Goal: Transaction & Acquisition: Purchase product/service

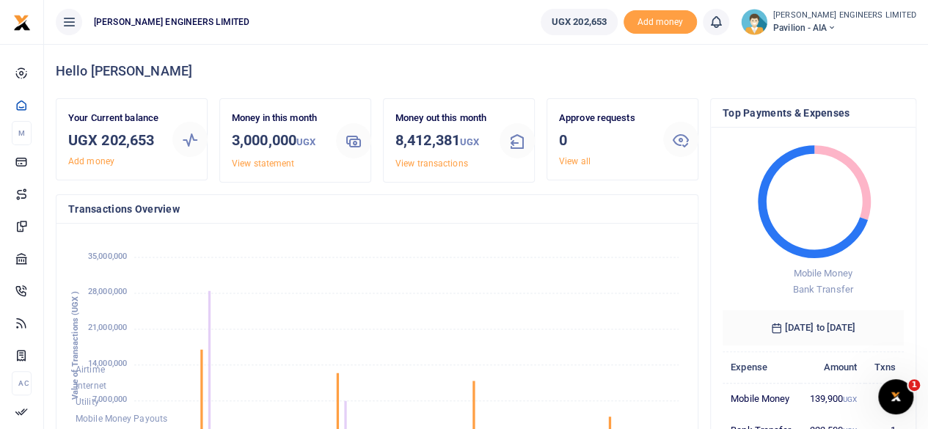
click at [835, 26] on icon at bounding box center [831, 28] width 9 height 10
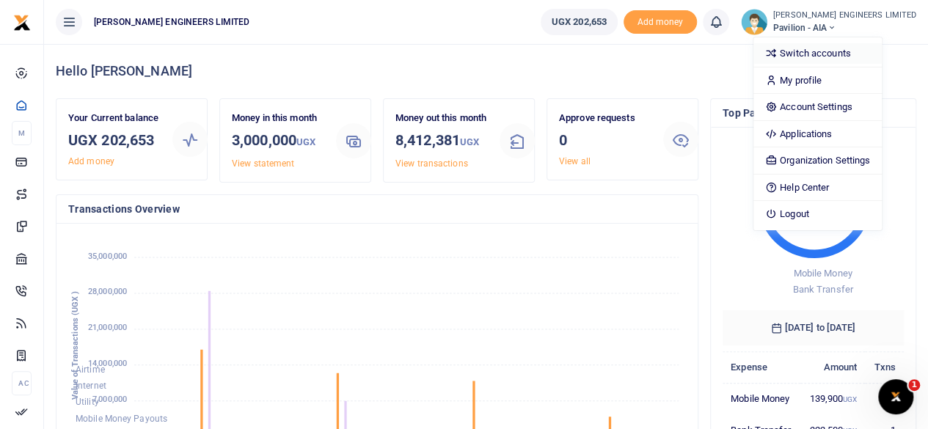
click at [851, 52] on link "Switch accounts" at bounding box center [817, 53] width 128 height 21
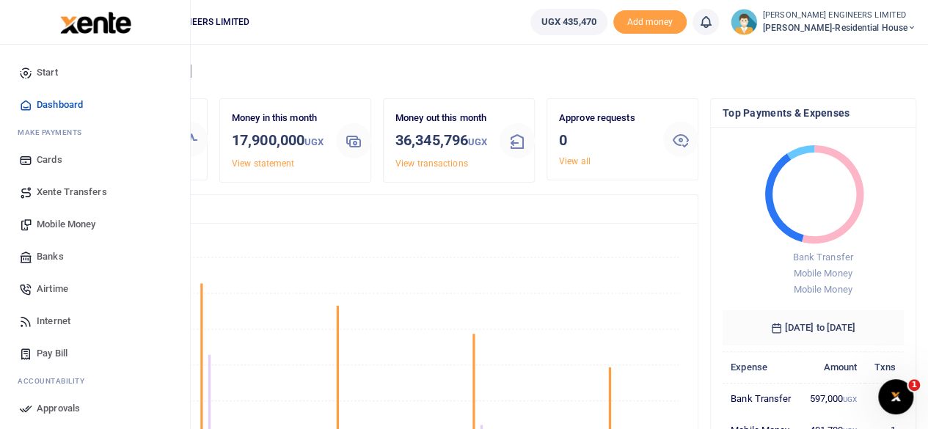
click at [67, 227] on span "Mobile Money" at bounding box center [66, 224] width 59 height 15
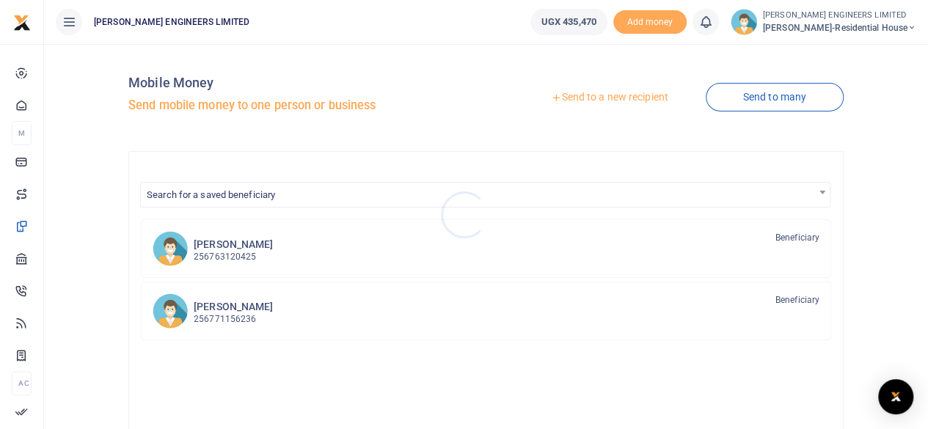
click at [241, 249] on div at bounding box center [464, 214] width 928 height 429
click at [240, 250] on p "256763120425" at bounding box center [233, 257] width 79 height 14
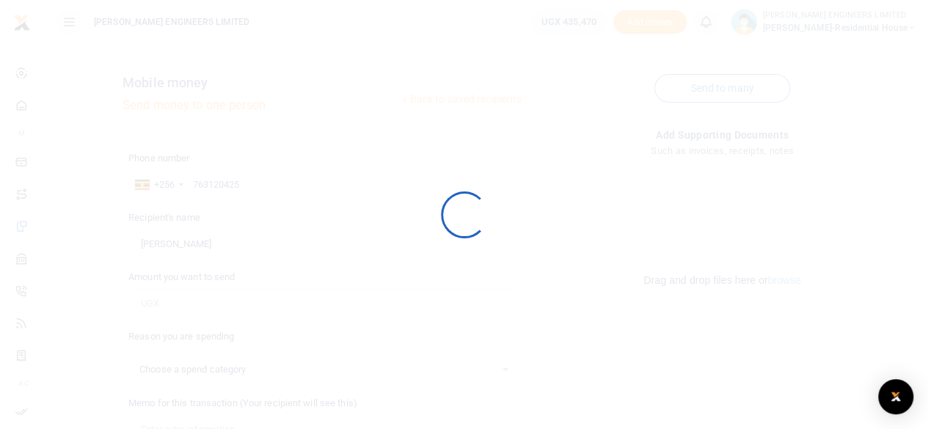
select select
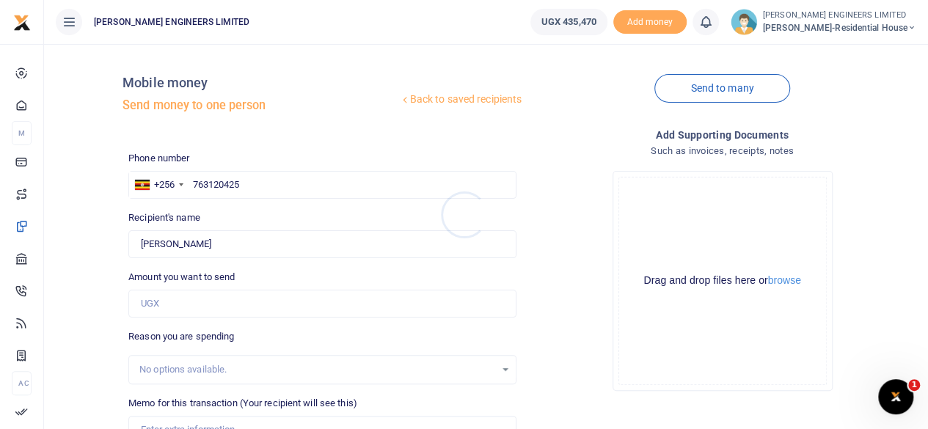
click at [151, 309] on div at bounding box center [464, 214] width 928 height 429
click at [158, 307] on input "Amount you want to send" at bounding box center [322, 304] width 388 height 28
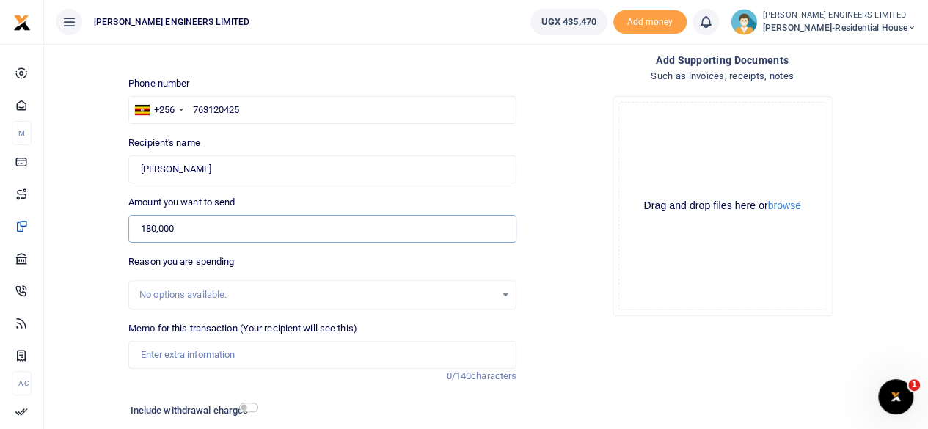
scroll to position [98, 0]
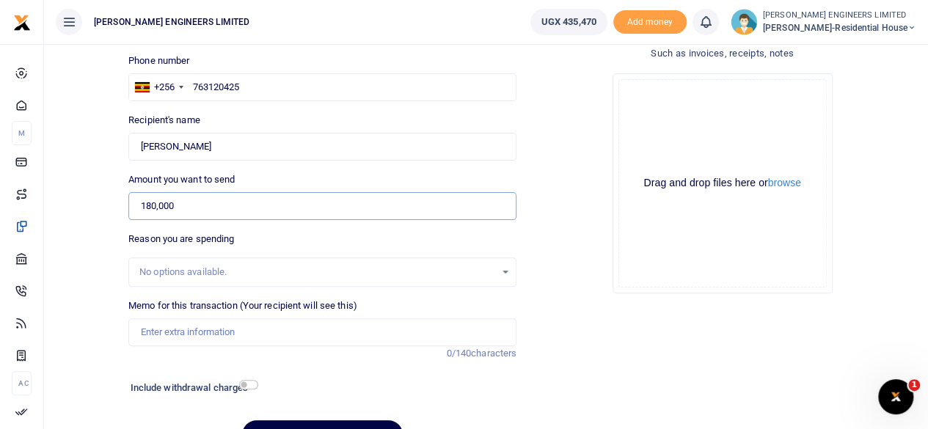
type input "180,000"
click at [158, 334] on input "Memo for this transaction (Your recipient will see this)" at bounding box center [322, 332] width 388 height 28
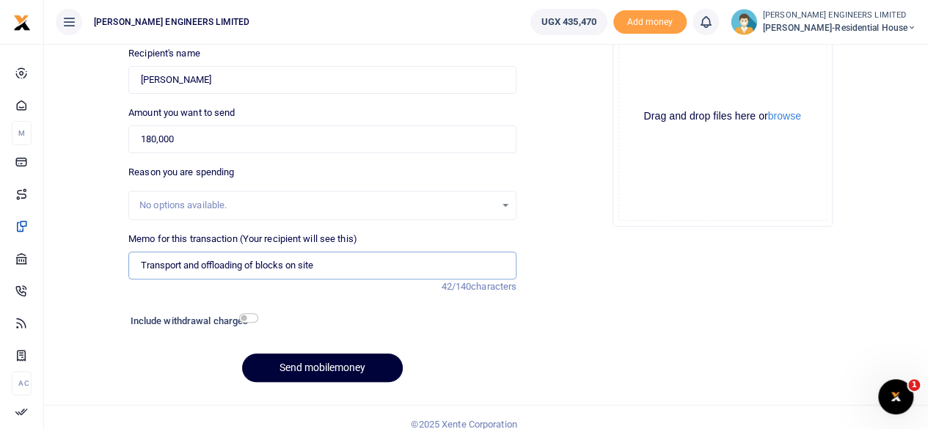
scroll to position [177, 0]
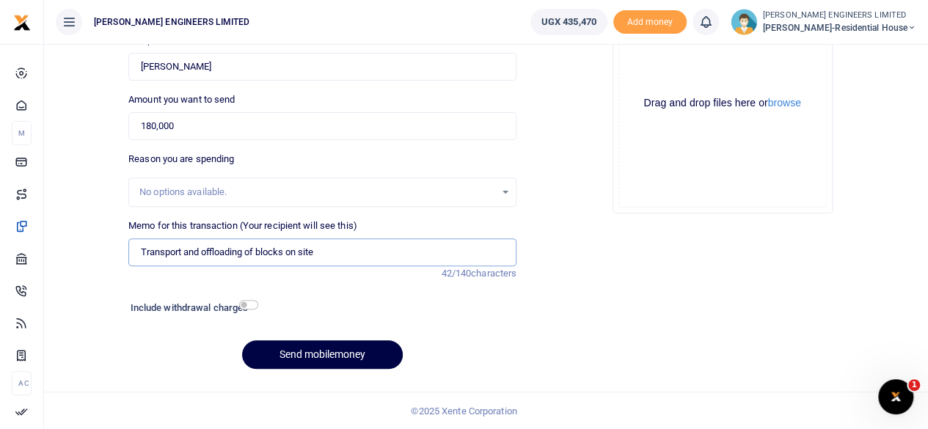
type input "Transport and offloading of blocks on site"
click at [249, 307] on input "checkbox" at bounding box center [248, 305] width 19 height 10
checkbox input "true"
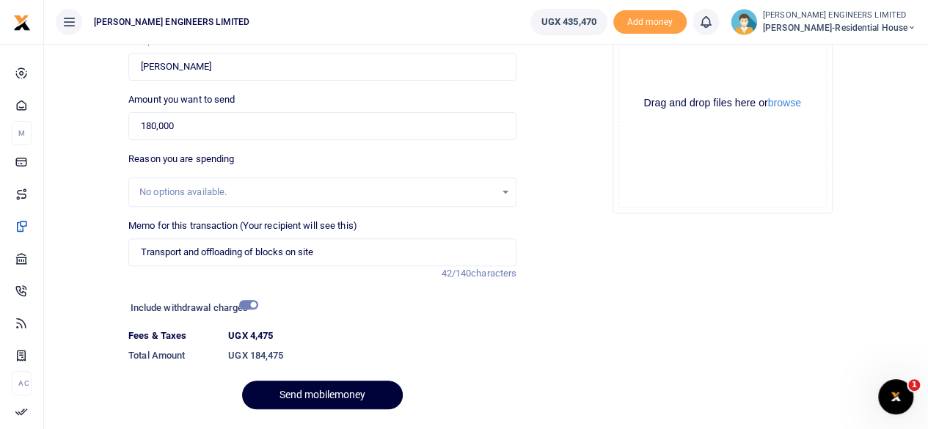
click at [346, 397] on button "Send mobilemoney" at bounding box center [322, 395] width 161 height 29
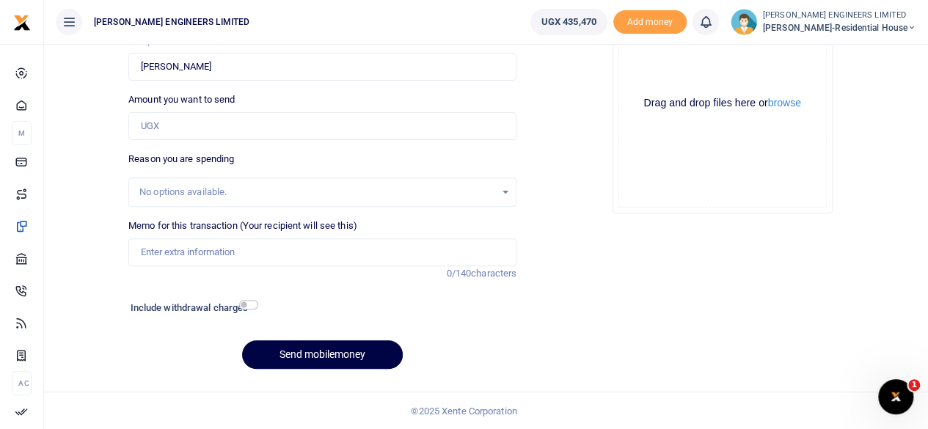
click at [713, 26] on icon at bounding box center [705, 22] width 15 height 16
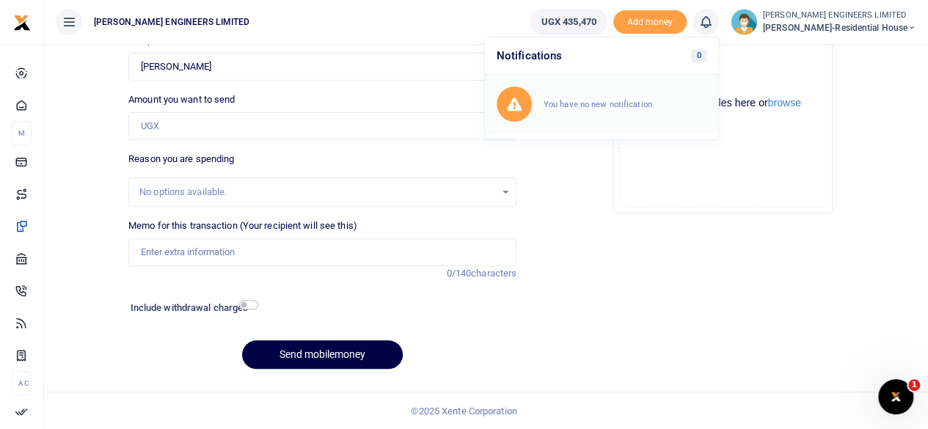
click at [618, 100] on small "You have no new notification" at bounding box center [597, 104] width 109 height 10
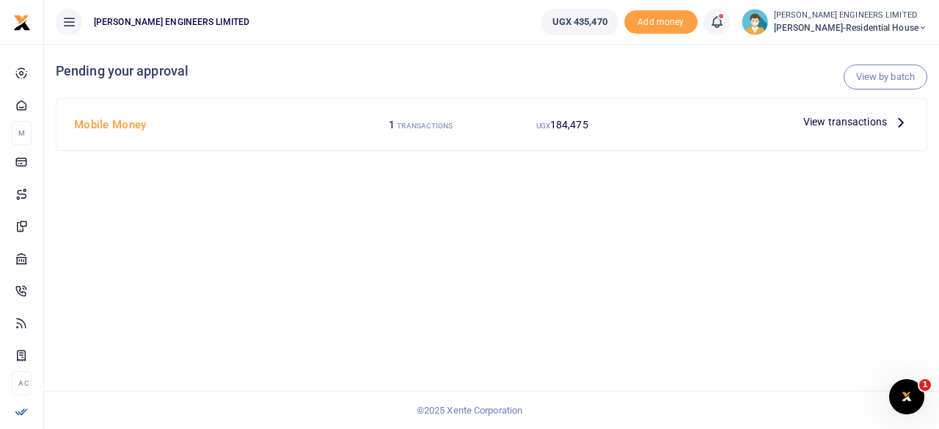
click at [839, 124] on span "View transactions" at bounding box center [845, 122] width 84 height 16
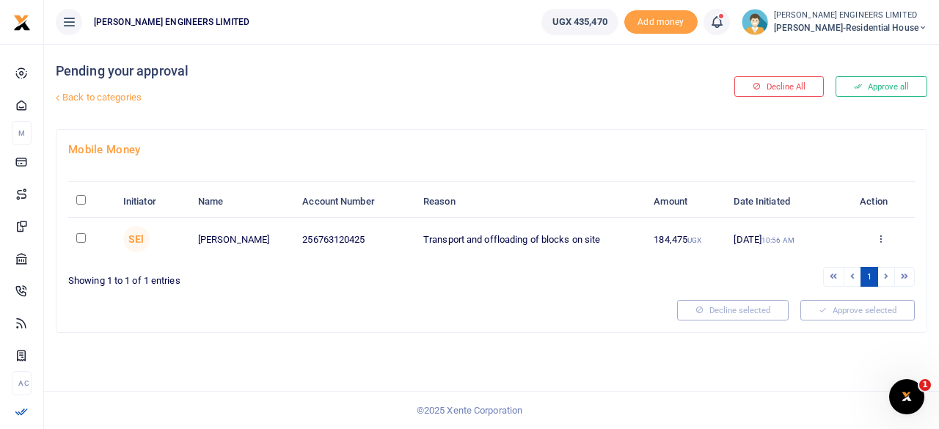
click at [79, 238] on input "checkbox" at bounding box center [81, 238] width 10 height 10
checkbox input "true"
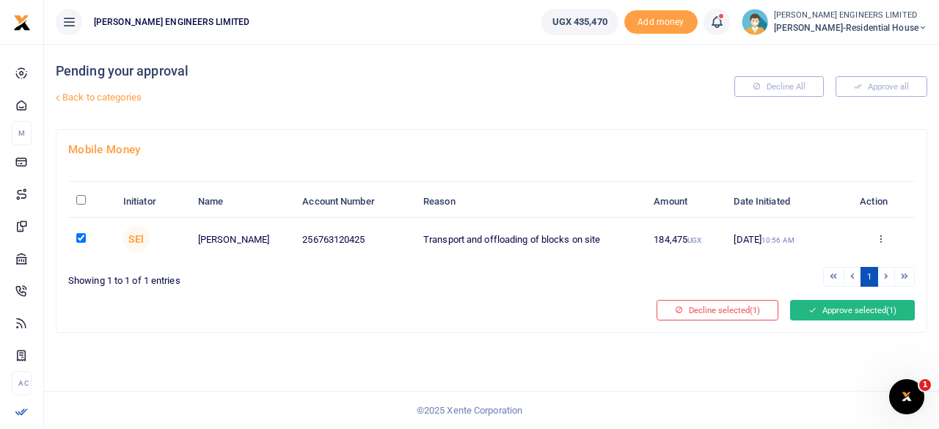
click at [826, 312] on button "Approve selected (1)" at bounding box center [852, 310] width 125 height 21
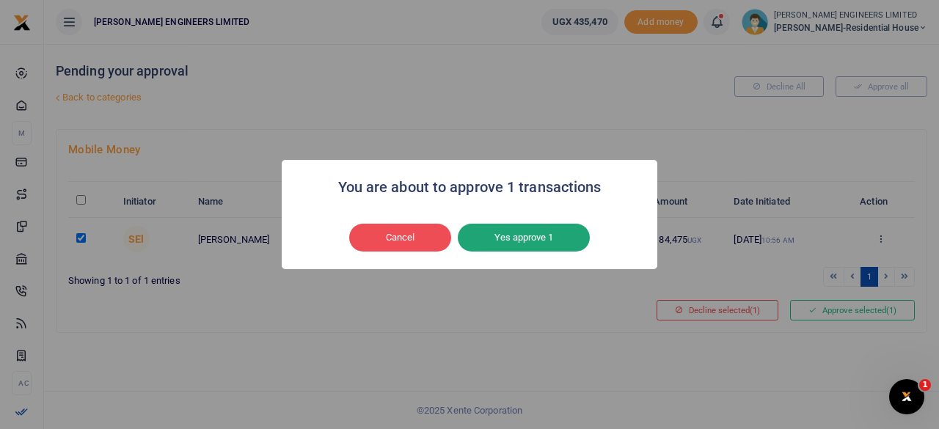
click at [536, 236] on button "Yes approve 1" at bounding box center [524, 238] width 132 height 28
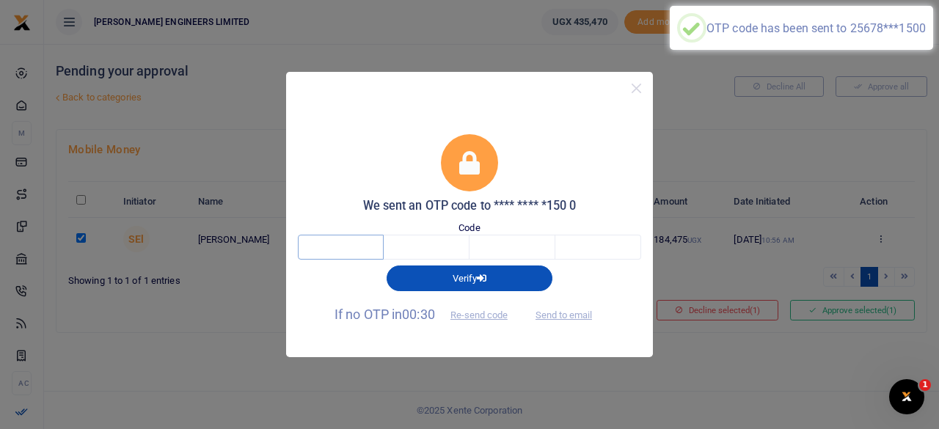
click at [351, 246] on input "text" at bounding box center [341, 247] width 86 height 25
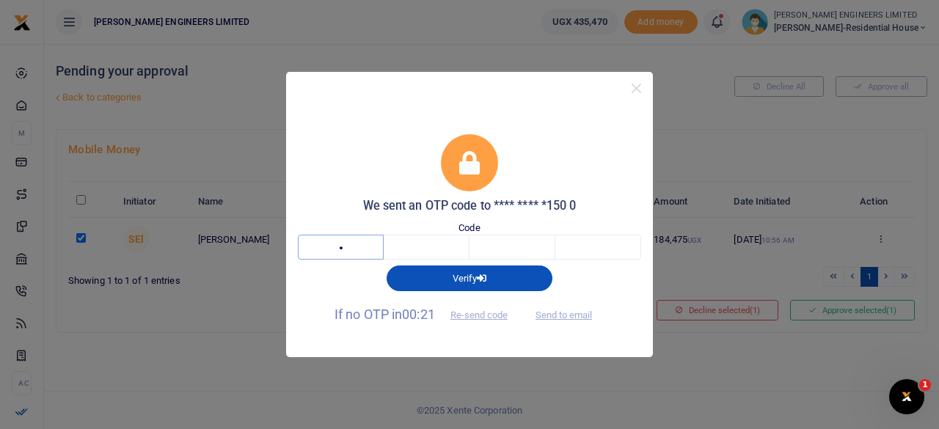
type input "1"
type input "9"
type input "6"
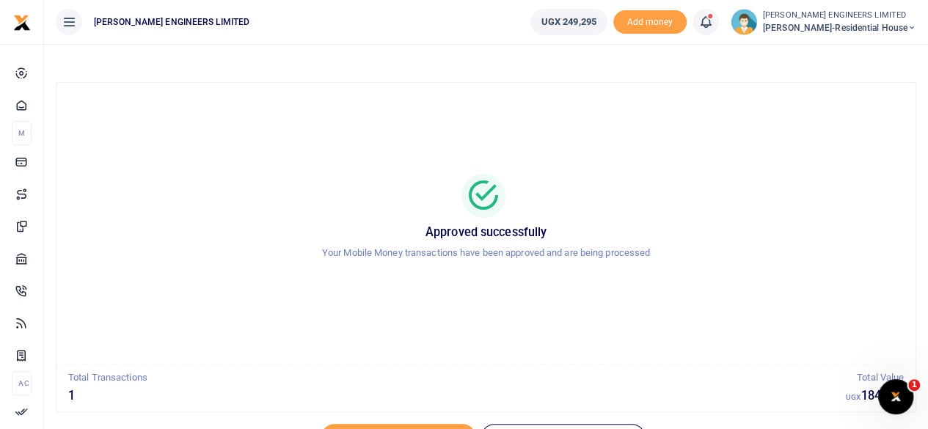
click at [910, 27] on icon at bounding box center [911, 28] width 9 height 10
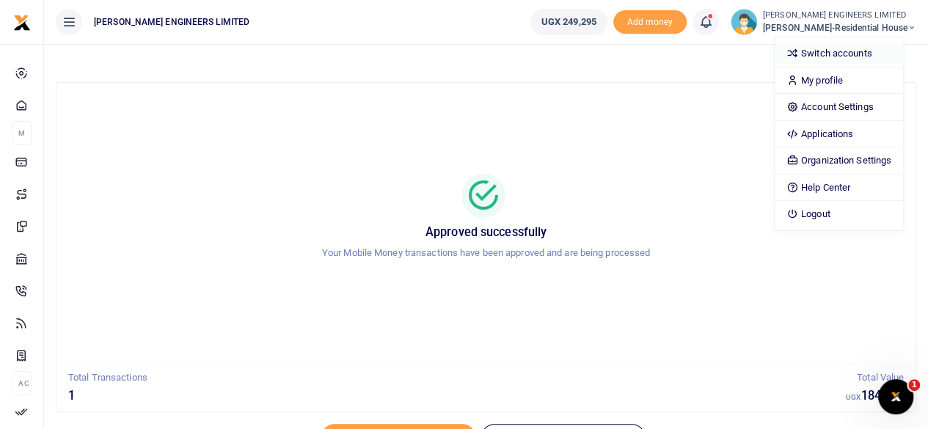
click at [827, 56] on link "Switch accounts" at bounding box center [838, 53] width 128 height 21
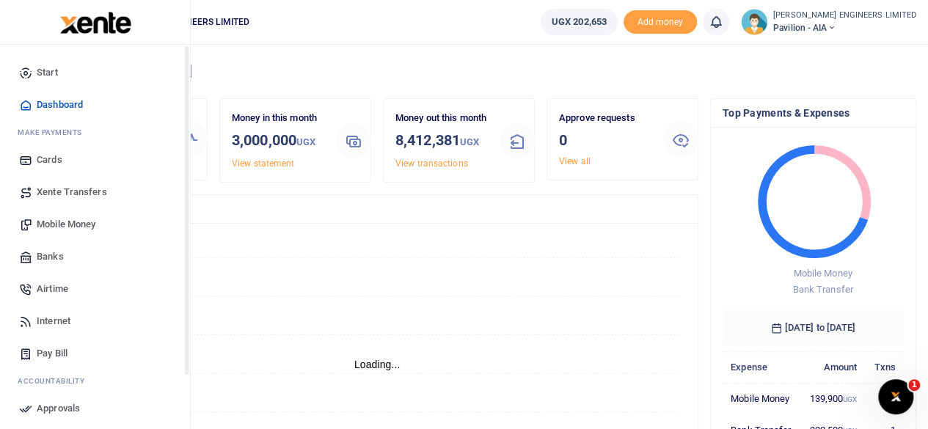
scroll to position [12, 12]
click at [73, 221] on span "Mobile Money" at bounding box center [66, 224] width 59 height 15
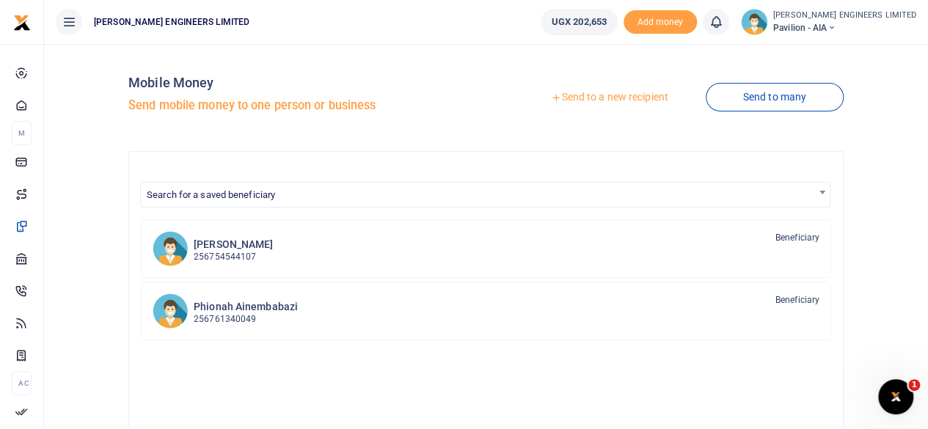
click at [613, 98] on link "Send to a new recipient" at bounding box center [608, 97] width 191 height 26
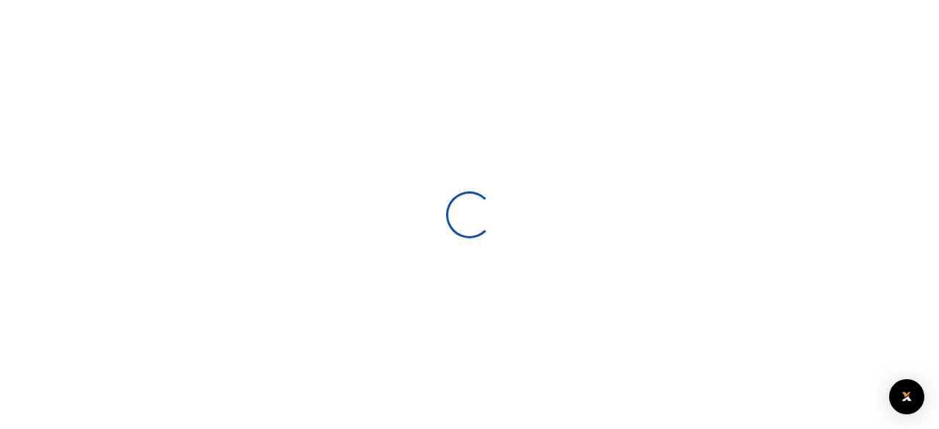
select select
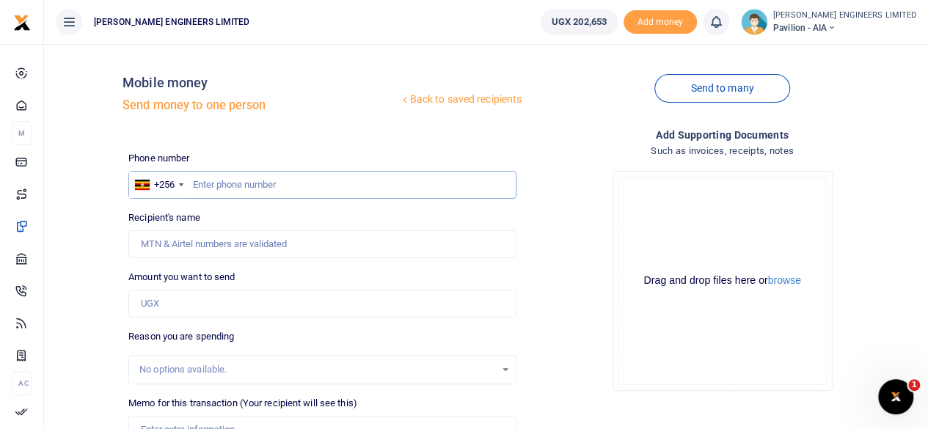
click at [210, 190] on input "text" at bounding box center [322, 185] width 388 height 28
type input "763120425"
type input "Zaina Namusoke"
type input "763120425"
click at [169, 310] on input "Amount you want to send" at bounding box center [322, 304] width 388 height 28
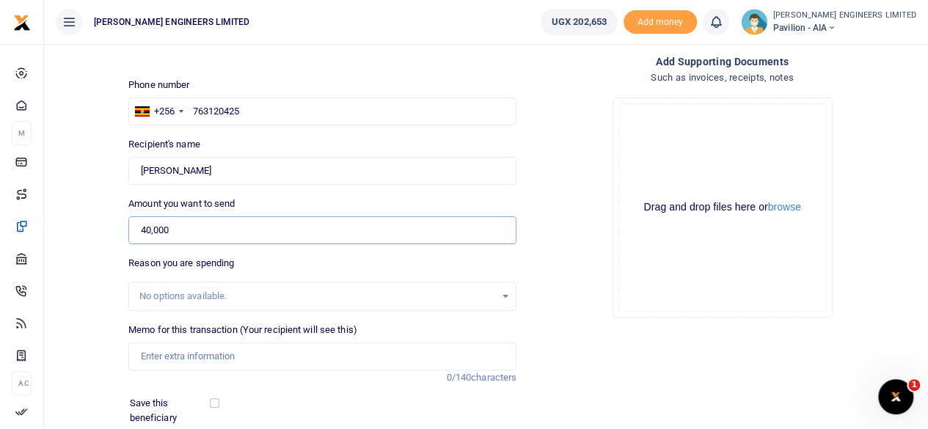
scroll to position [98, 0]
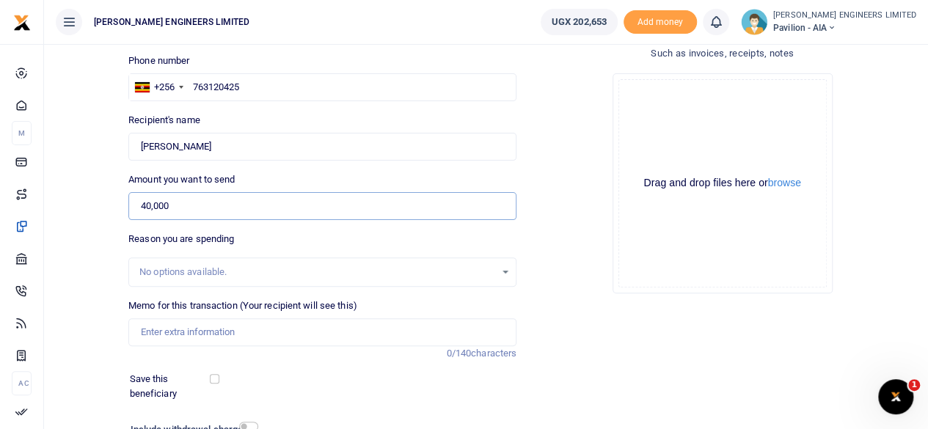
type input "40,000"
click at [165, 329] on input "Memo for this transaction (Your recipient will see this)" at bounding box center [322, 332] width 388 height 28
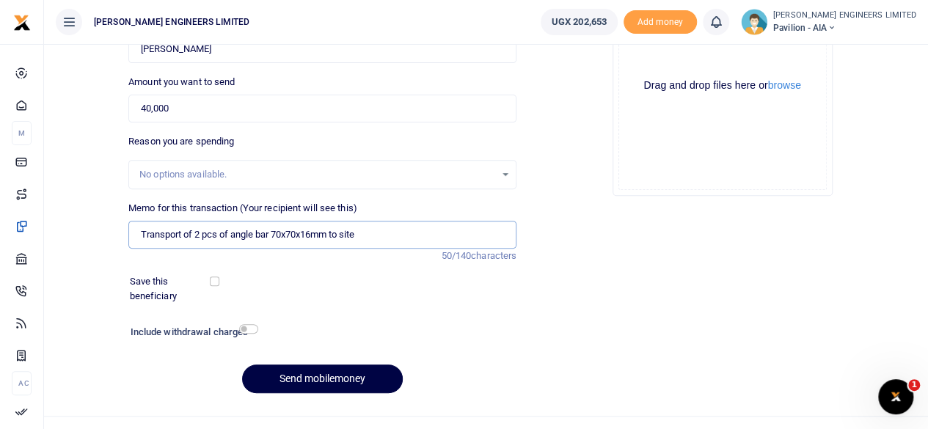
type input "Transport of 2 pcs of angle bar 70x70x16mm to site"
click at [249, 326] on input "checkbox" at bounding box center [248, 329] width 19 height 10
checkbox input "true"
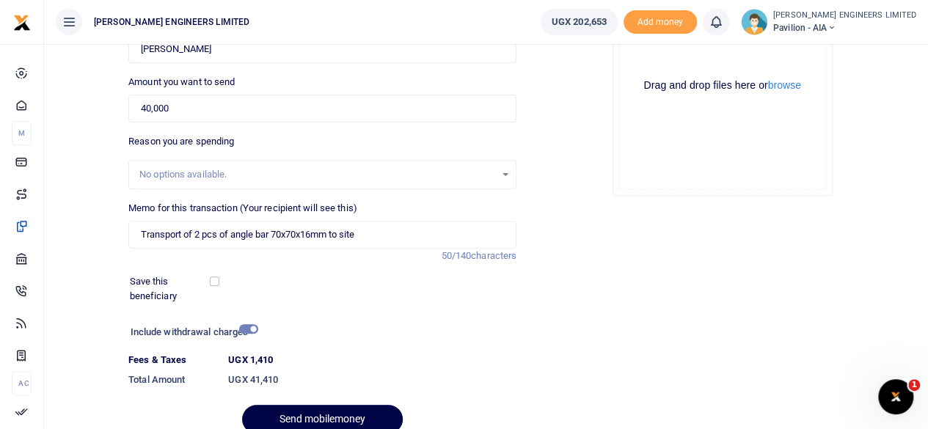
click at [356, 417] on div at bounding box center [464, 420] width 257 height 18
click at [345, 409] on button "Send mobilemoney" at bounding box center [322, 419] width 161 height 29
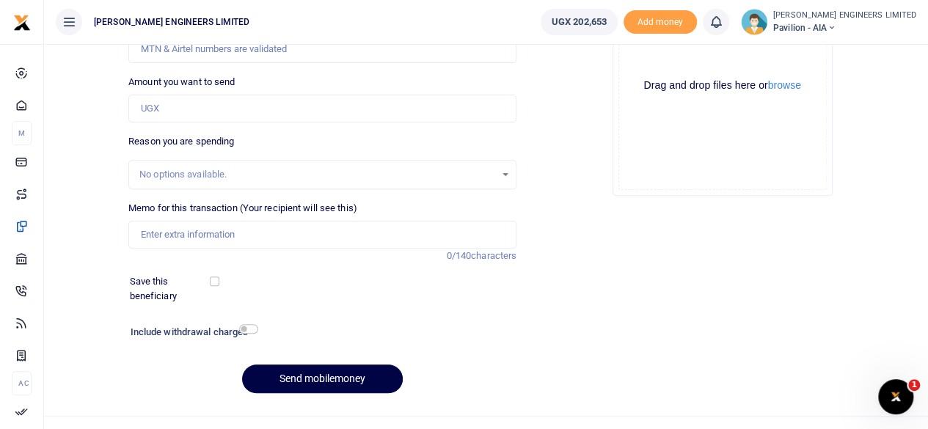
click at [723, 26] on icon at bounding box center [715, 22] width 15 height 16
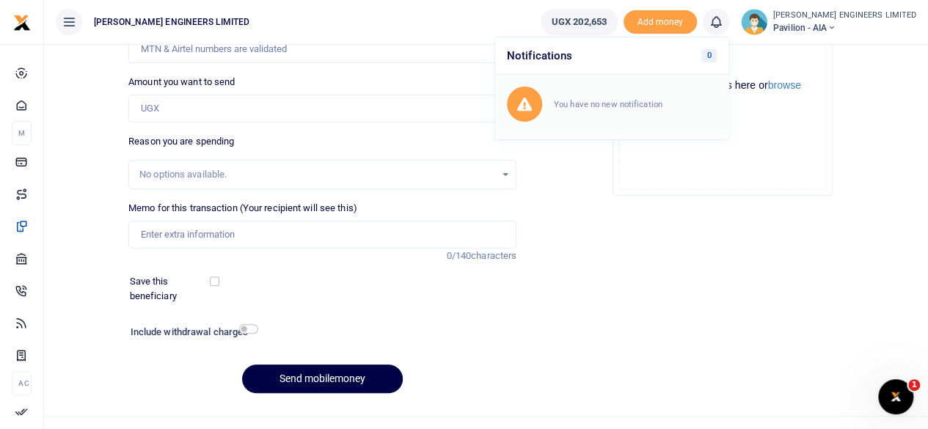
click at [655, 102] on small "You have no new notification" at bounding box center [608, 104] width 109 height 10
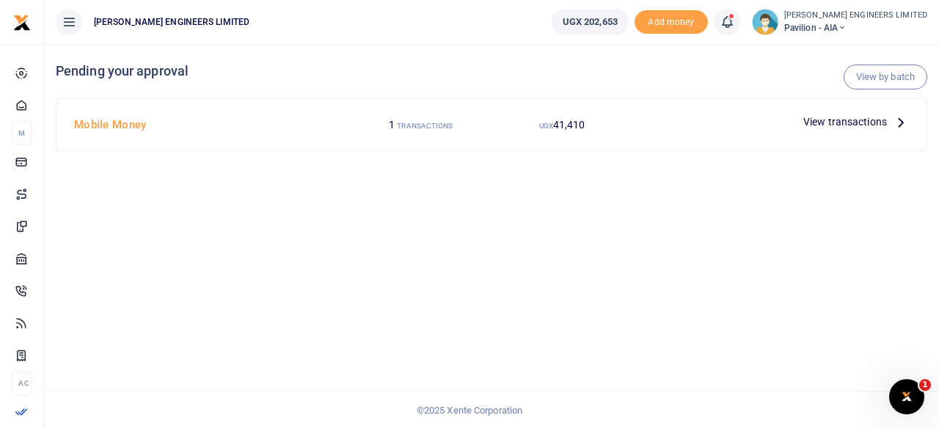
click at [816, 123] on div at bounding box center [469, 214] width 939 height 429
click at [813, 123] on span "View transactions" at bounding box center [845, 122] width 84 height 16
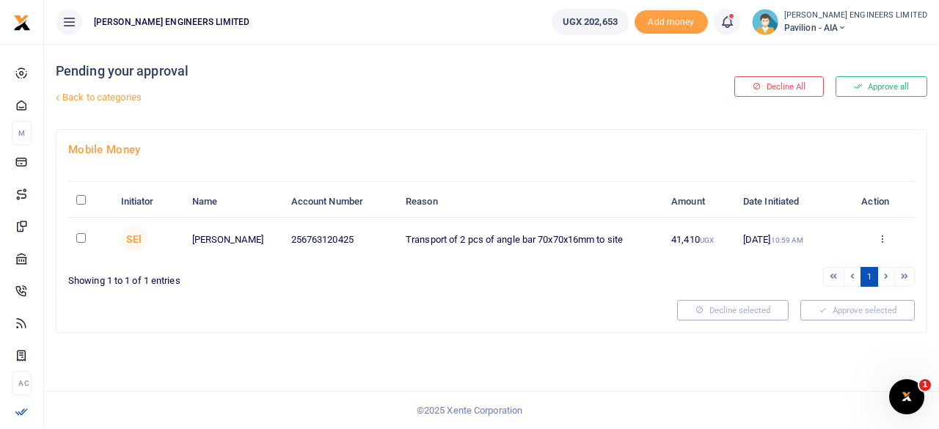
click at [81, 235] on input "checkbox" at bounding box center [81, 238] width 10 height 10
checkbox input "true"
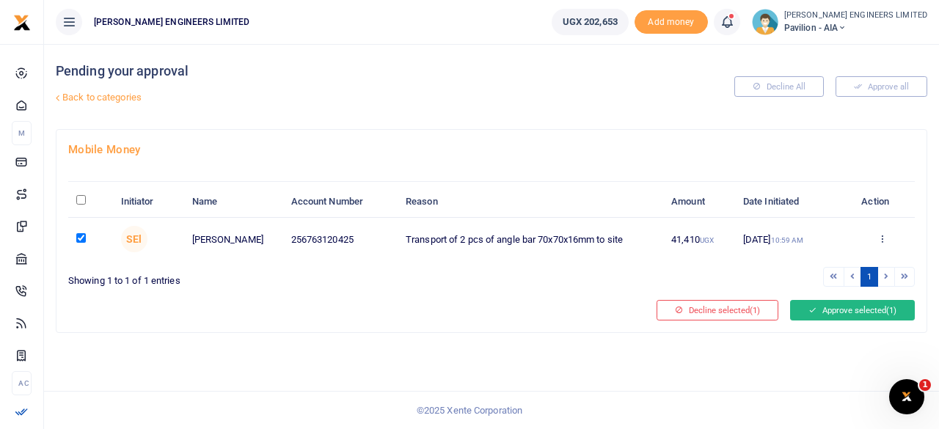
click at [843, 308] on button "Approve selected (1)" at bounding box center [852, 310] width 125 height 21
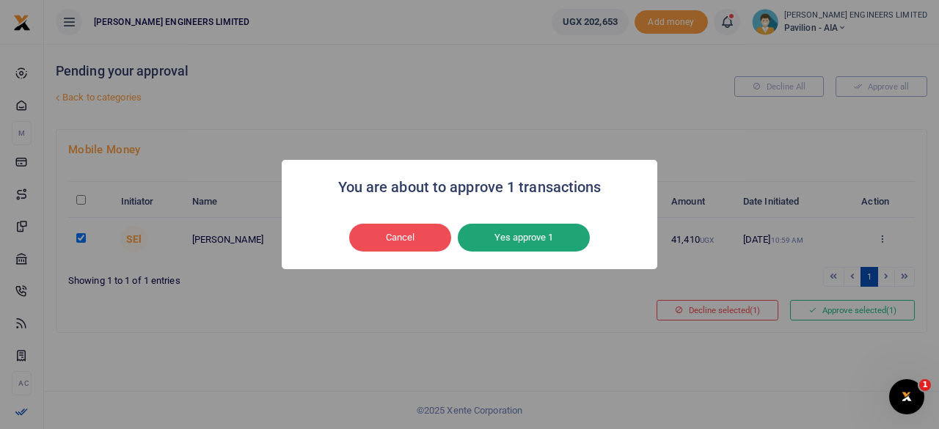
click at [562, 241] on button "Yes approve 1" at bounding box center [524, 238] width 132 height 28
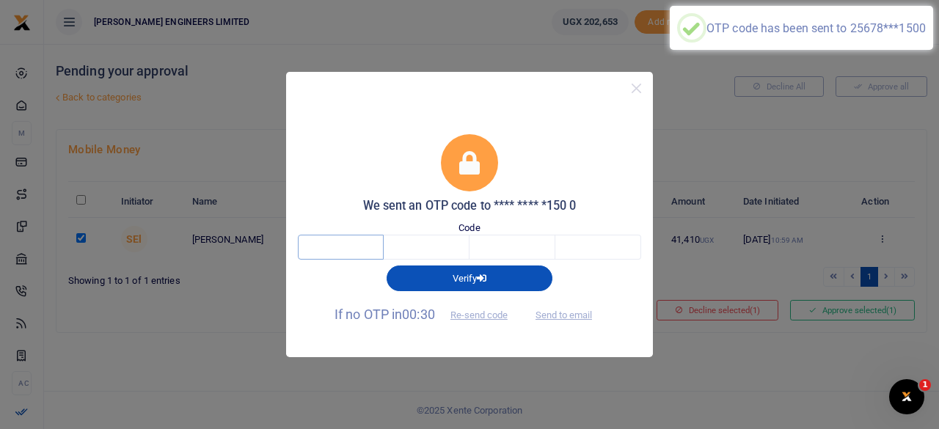
click at [345, 248] on input "text" at bounding box center [341, 247] width 86 height 25
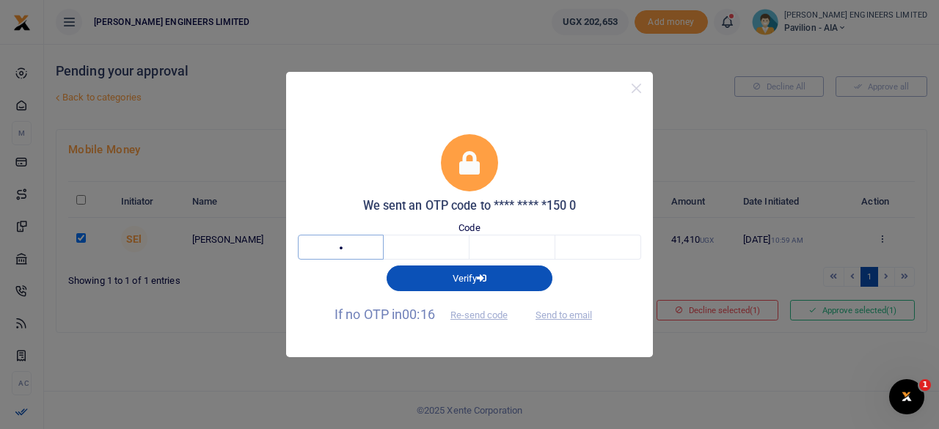
type input "5"
type input "9"
type input "6"
type input "1"
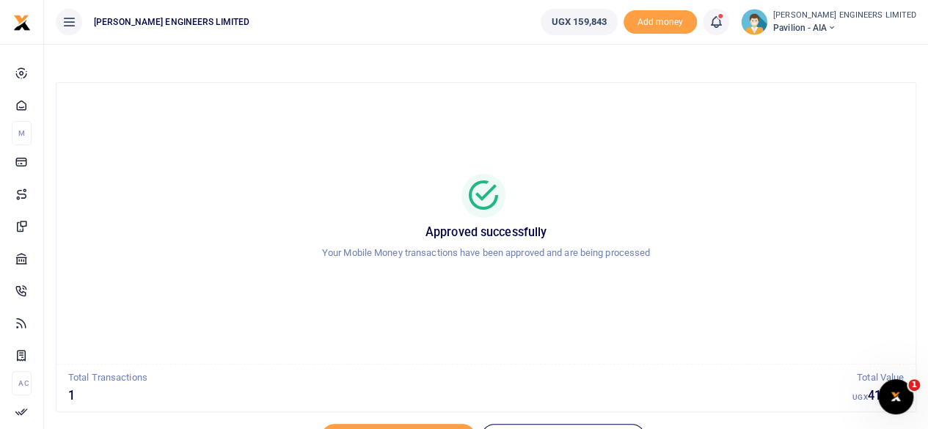
click at [835, 27] on icon at bounding box center [831, 28] width 9 height 10
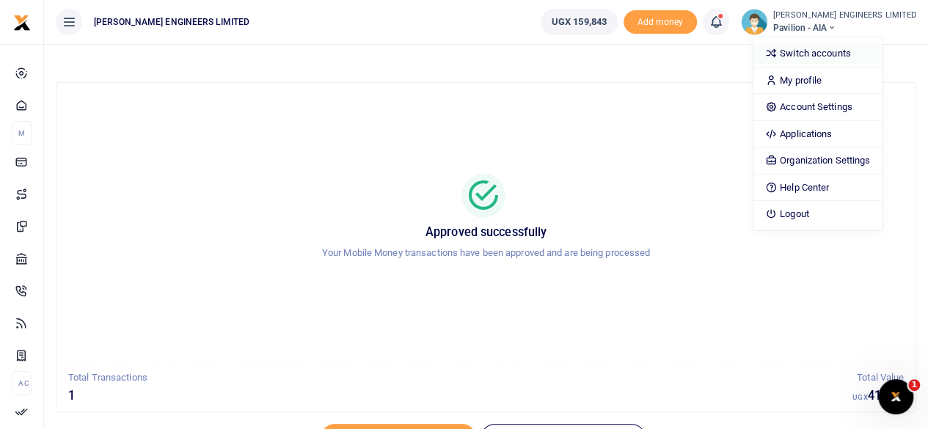
click at [846, 52] on link "Switch accounts" at bounding box center [817, 53] width 128 height 21
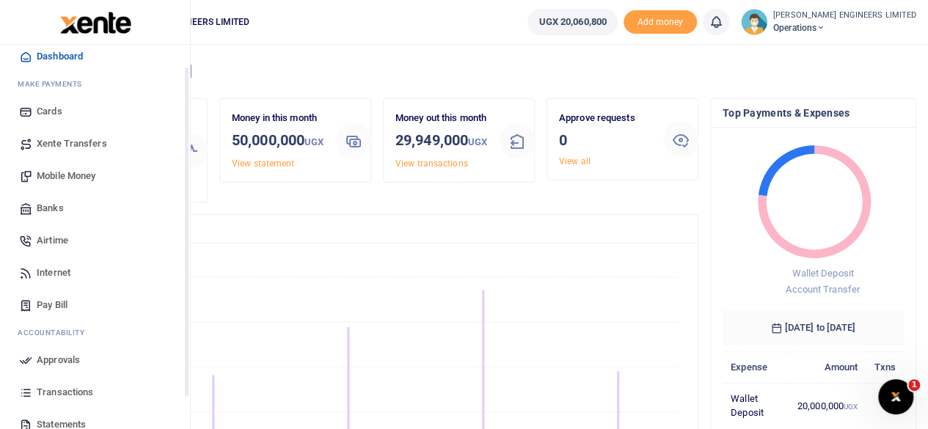
scroll to position [28, 0]
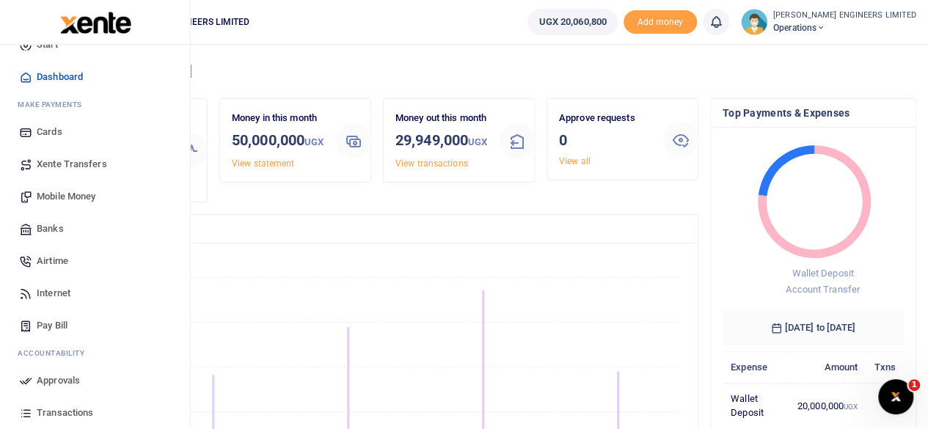
click at [67, 194] on span "Mobile Money" at bounding box center [66, 196] width 59 height 15
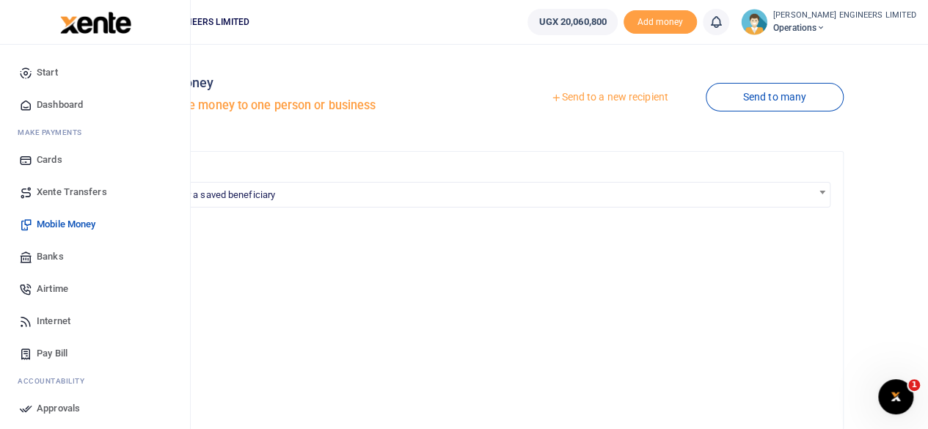
click at [68, 193] on span "Xente Transfers" at bounding box center [72, 192] width 70 height 15
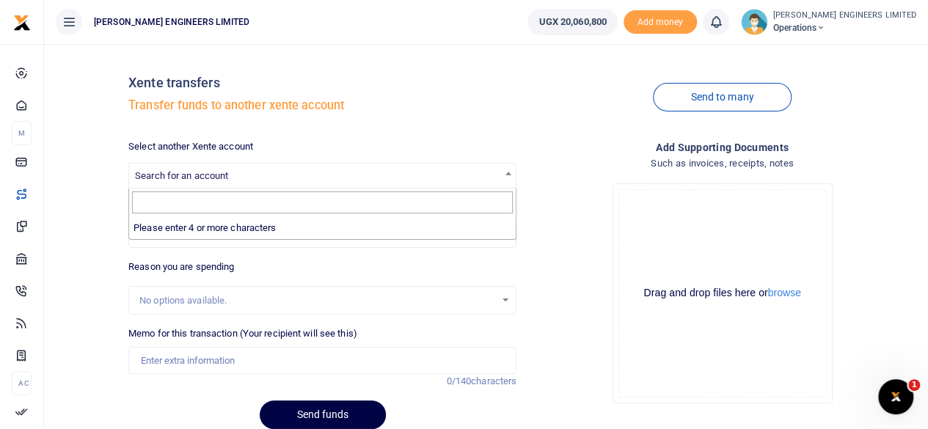
click at [239, 178] on span "Search for an account" at bounding box center [322, 175] width 387 height 23
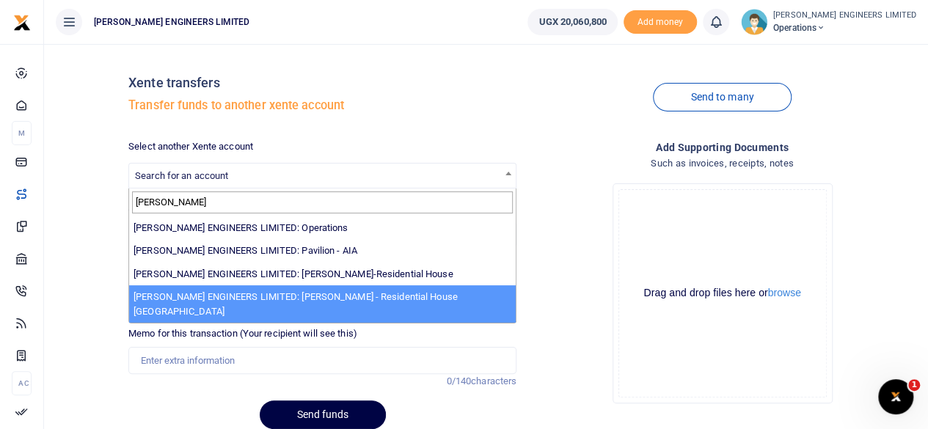
type input "spencer"
select select "4051"
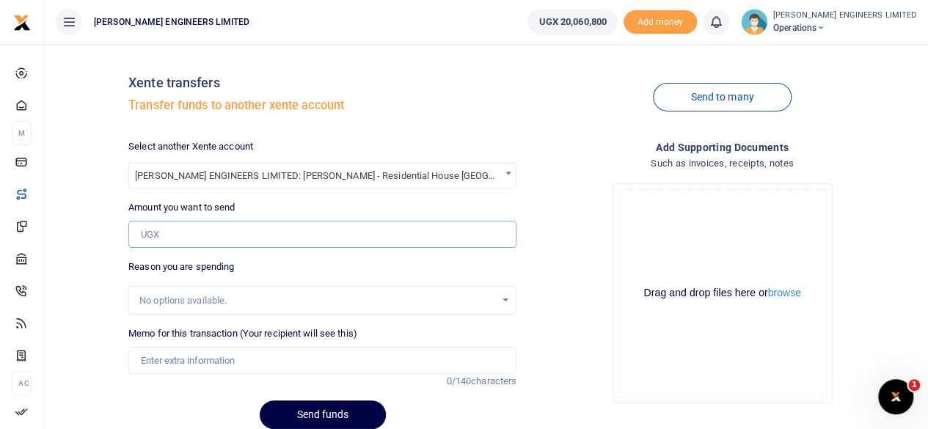
click at [170, 235] on input "Amount you want to send" at bounding box center [322, 235] width 388 height 28
type input "6"
type input "5"
type input "6,000,000"
click at [158, 360] on input "Memo for this transaction (Your recipient will see this)" at bounding box center [322, 361] width 388 height 28
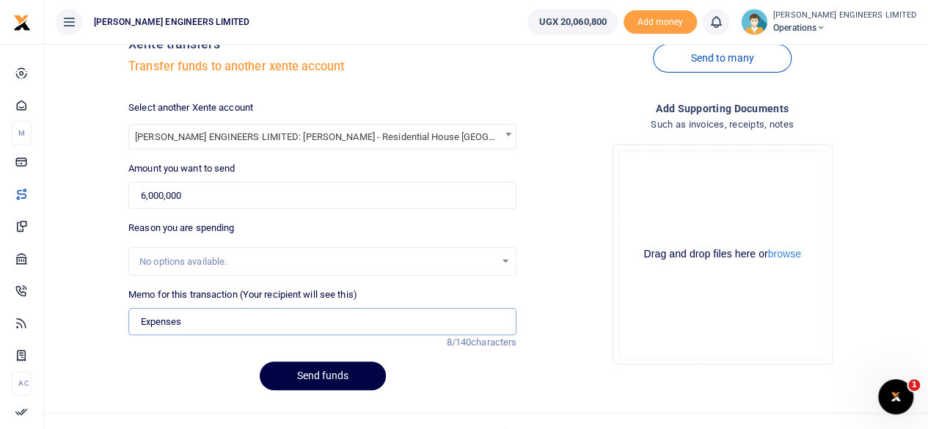
scroll to position [60, 0]
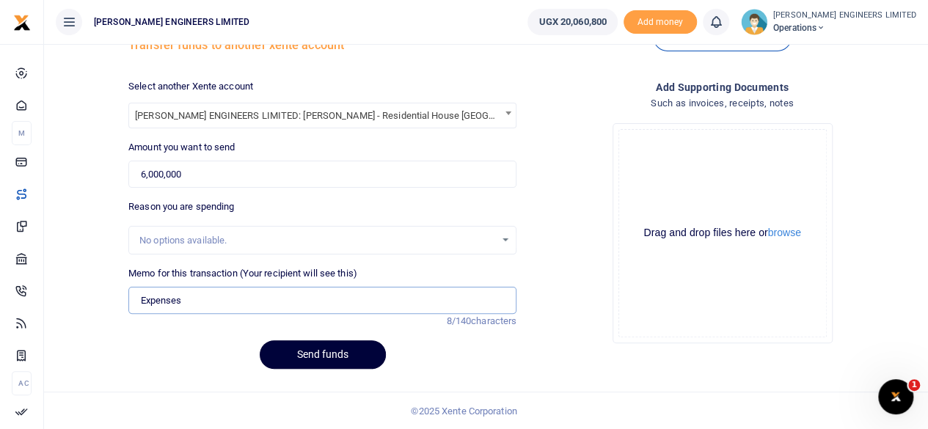
type input "Expenses"
click at [348, 357] on button "Send funds" at bounding box center [323, 354] width 126 height 29
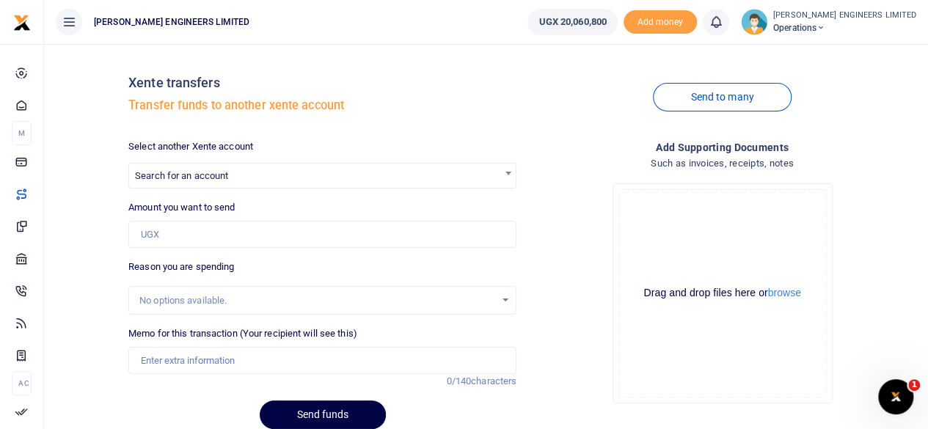
click at [723, 26] on icon at bounding box center [715, 22] width 15 height 16
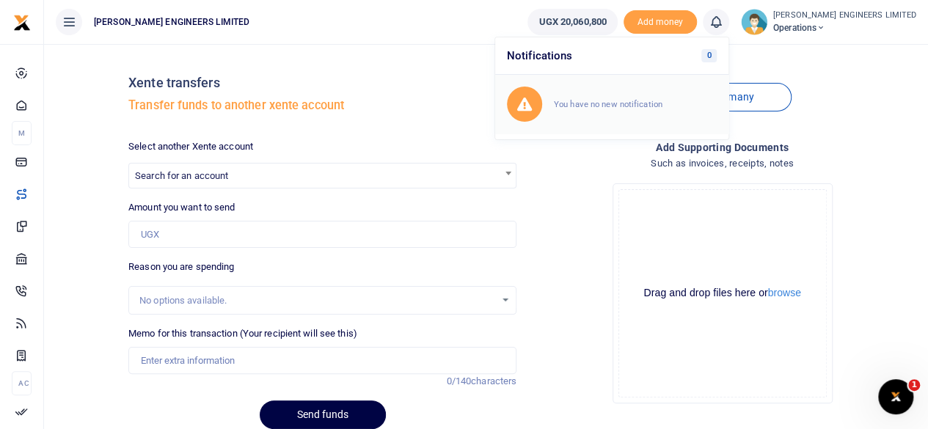
click at [636, 105] on small "You have no new notification" at bounding box center [608, 104] width 109 height 10
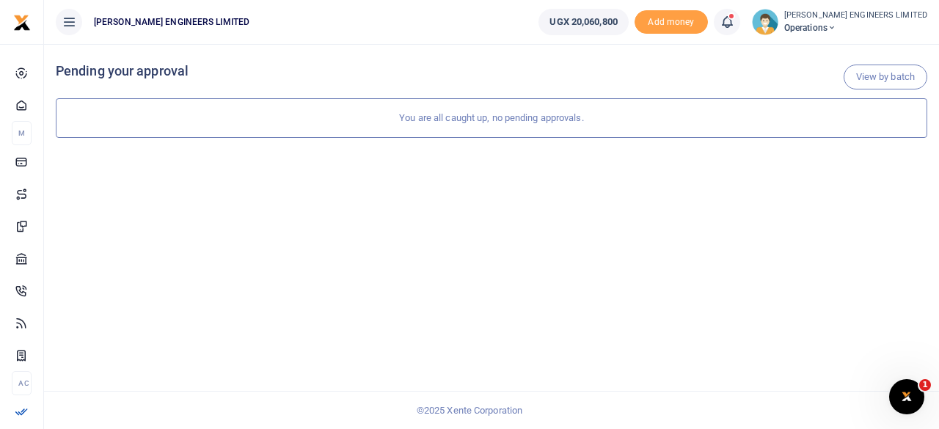
click at [755, 26] on div at bounding box center [469, 214] width 939 height 429
click at [734, 29] on icon at bounding box center [726, 22] width 15 height 16
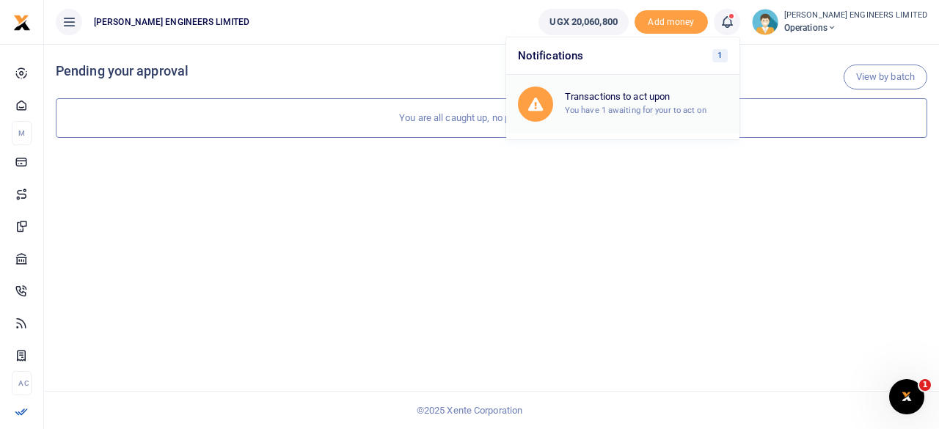
click at [681, 99] on h6 "Transactions to act upon" at bounding box center [646, 97] width 163 height 12
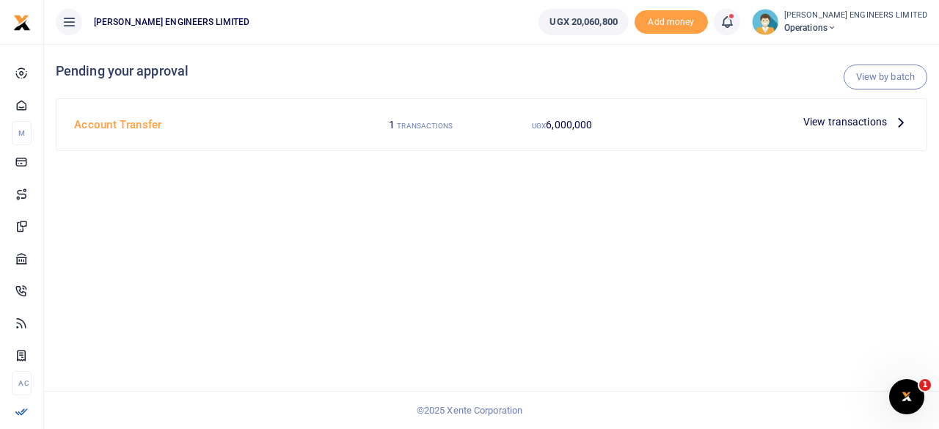
click at [824, 122] on span "View transactions" at bounding box center [845, 122] width 84 height 16
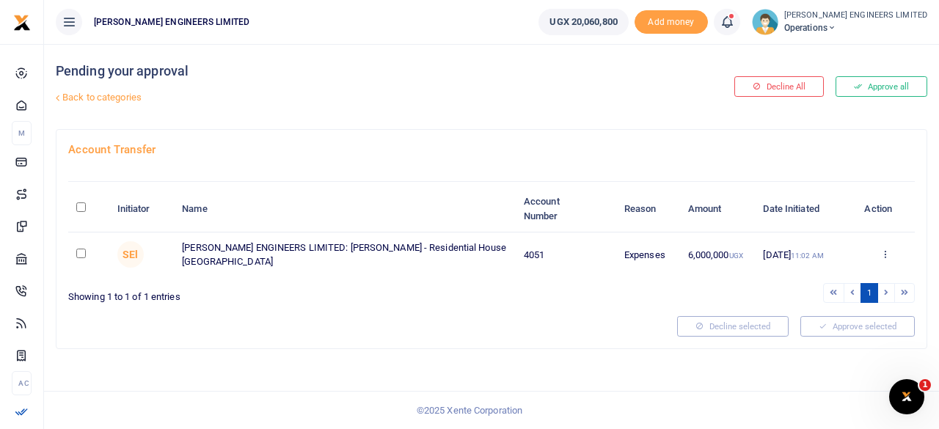
click at [81, 251] on input "checkbox" at bounding box center [81, 254] width 10 height 10
checkbox input "true"
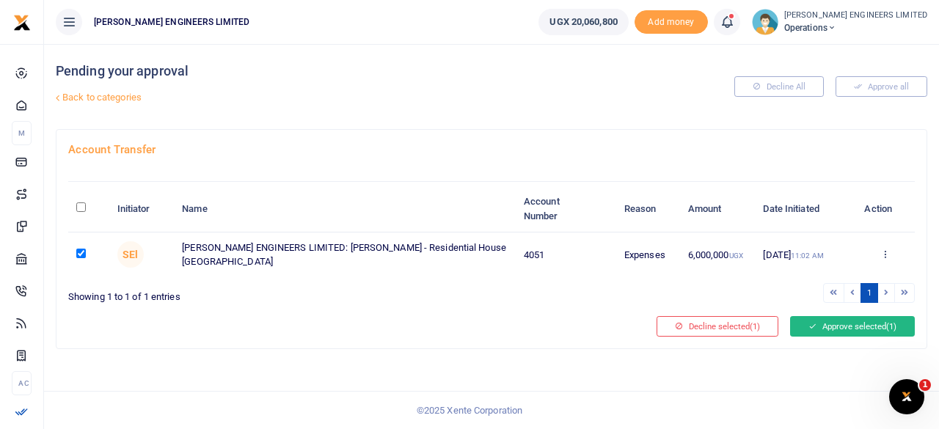
click at [854, 326] on button "Approve selected (1)" at bounding box center [852, 326] width 125 height 21
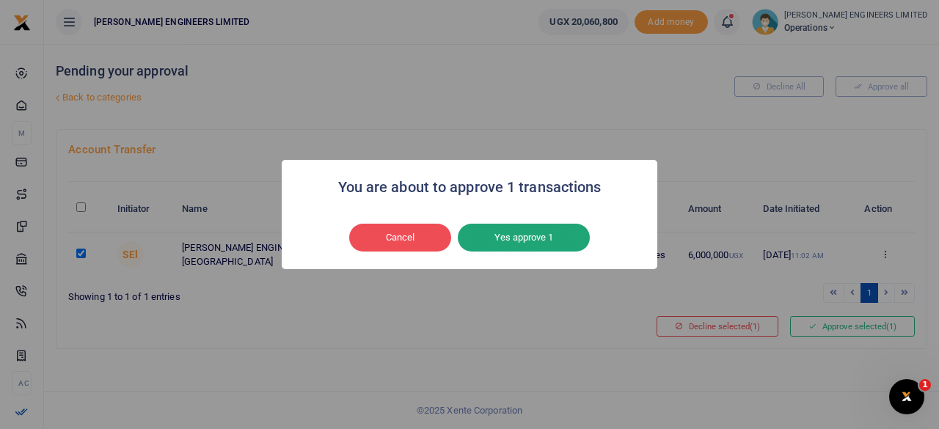
drag, startPoint x: 576, startPoint y: 238, endPoint x: 631, endPoint y: 288, distance: 74.7
click at [576, 238] on button "Yes approve 1" at bounding box center [524, 238] width 132 height 28
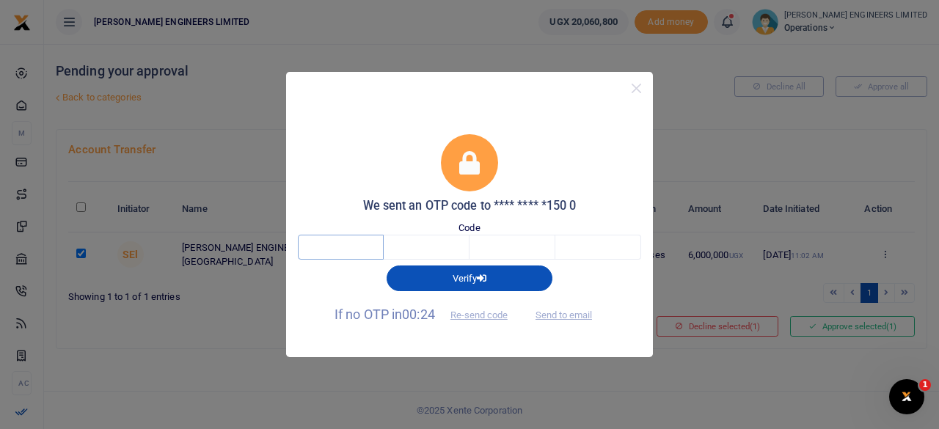
click at [346, 245] on input "text" at bounding box center [341, 247] width 86 height 25
type input "7"
type input "2"
type input "0"
type input "5"
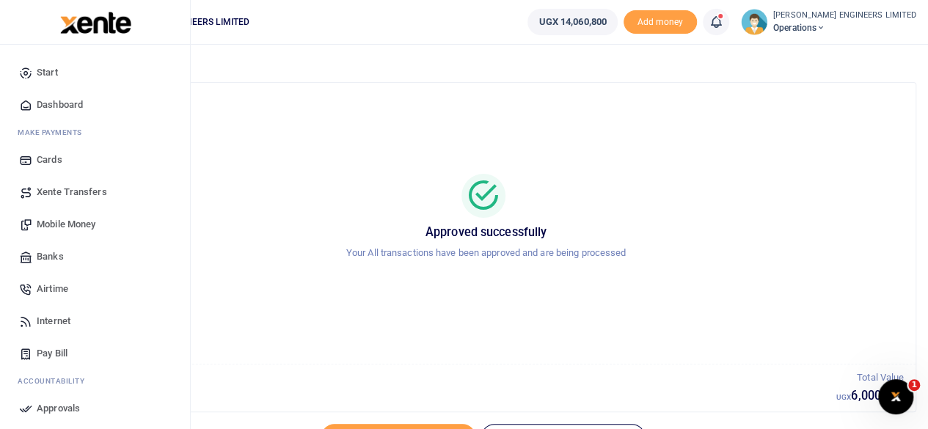
click at [65, 191] on span "Xente Transfers" at bounding box center [72, 192] width 70 height 15
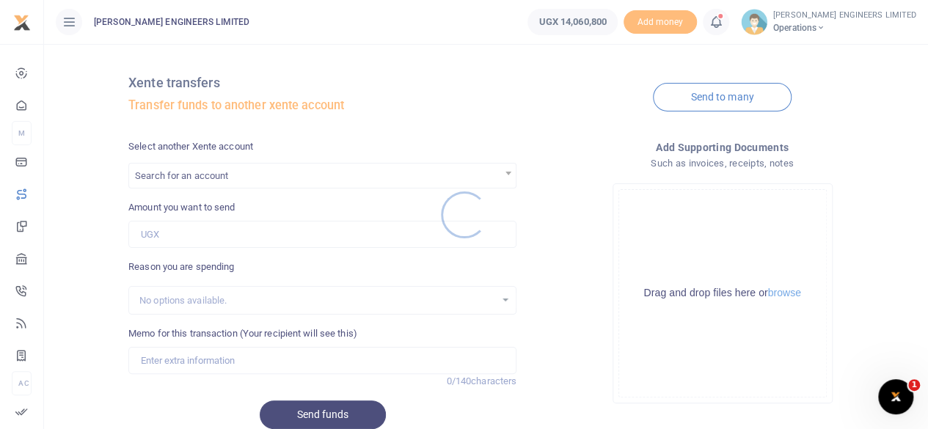
click at [181, 181] on div at bounding box center [464, 214] width 928 height 429
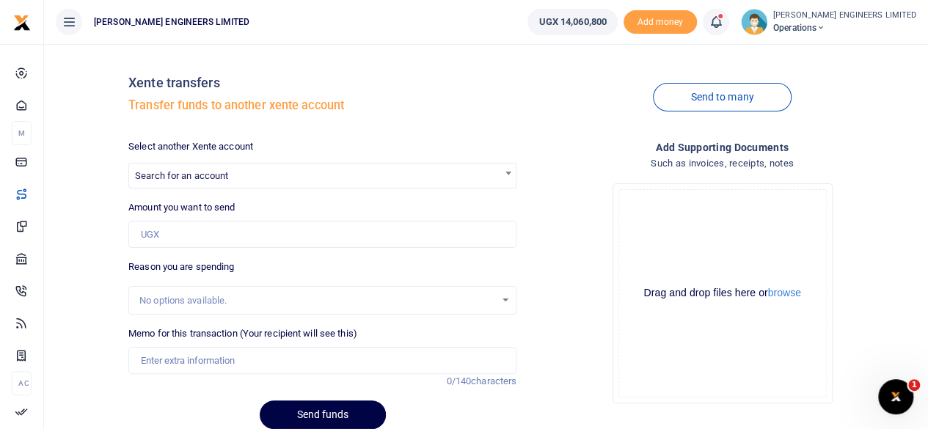
click at [179, 175] on div at bounding box center [464, 214] width 928 height 429
click at [169, 172] on span "Search for an account" at bounding box center [181, 175] width 93 height 11
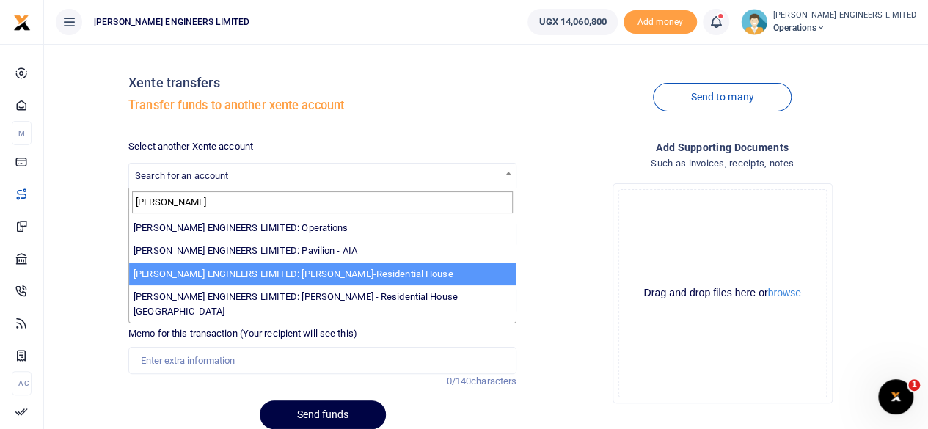
type input "spence"
select select "4050"
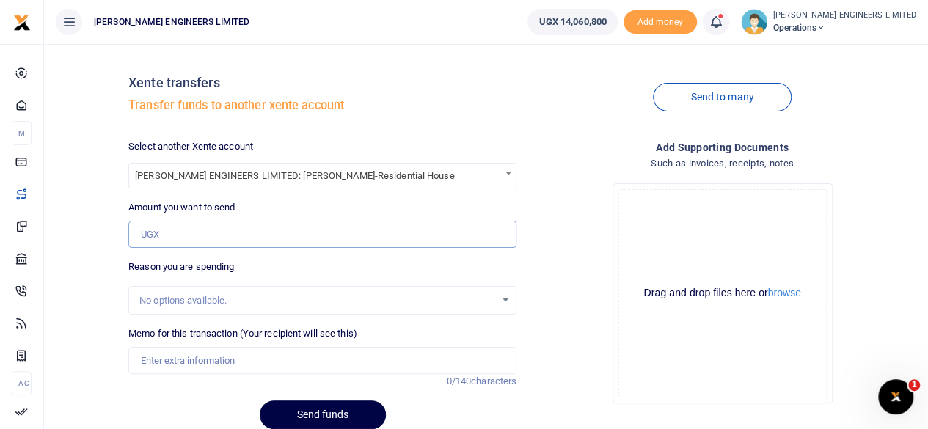
click at [163, 235] on input "Amount you want to send" at bounding box center [322, 235] width 388 height 28
type input "5"
type input "0"
type input "10,000,000"
click at [172, 359] on input "Memo for this transaction (Your recipient will see this)" at bounding box center [322, 361] width 388 height 28
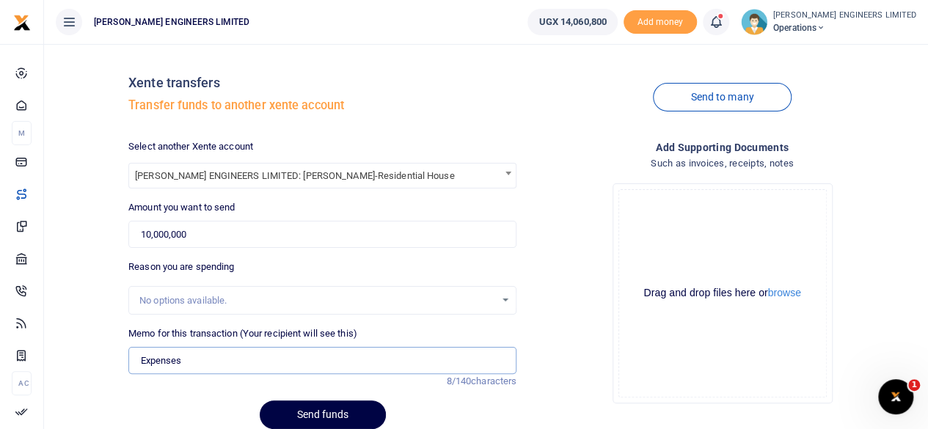
type input "Expenses"
click at [345, 412] on div at bounding box center [345, 420] width 18 height 18
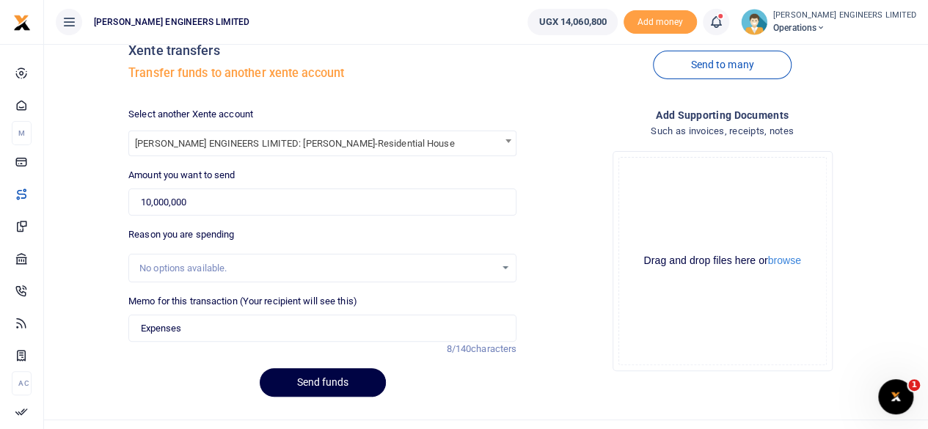
scroll to position [60, 0]
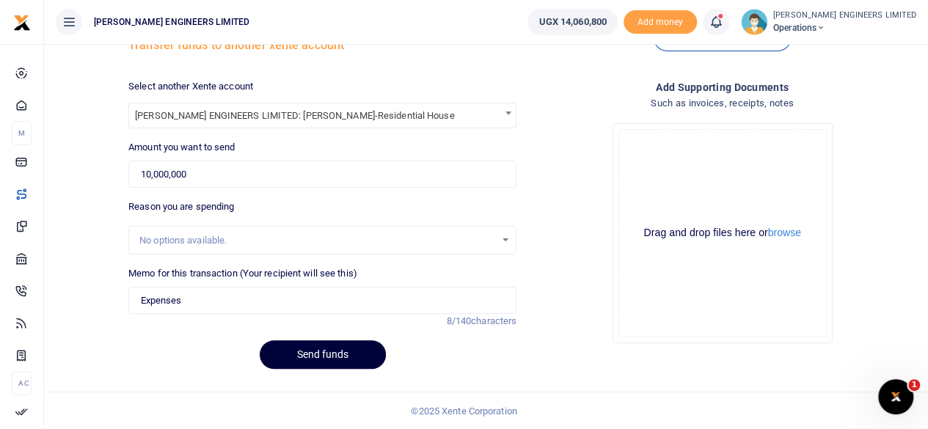
click at [339, 351] on button "Send funds" at bounding box center [323, 354] width 126 height 29
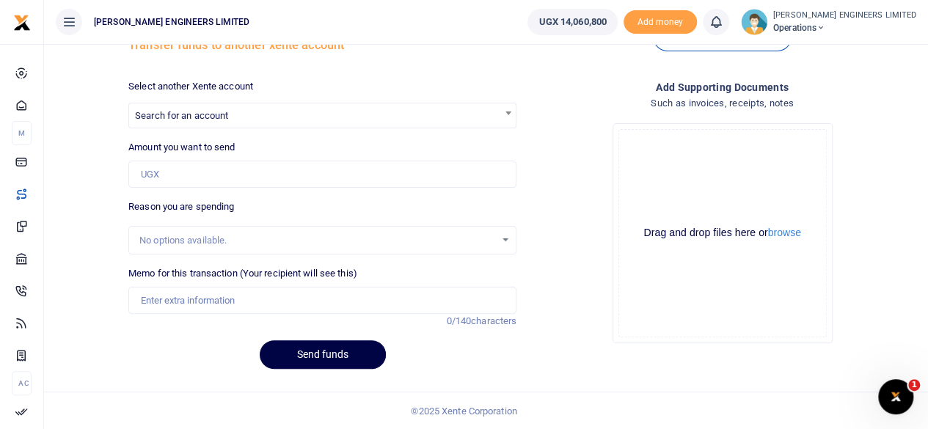
click at [220, 120] on span "Search for an account" at bounding box center [181, 115] width 93 height 11
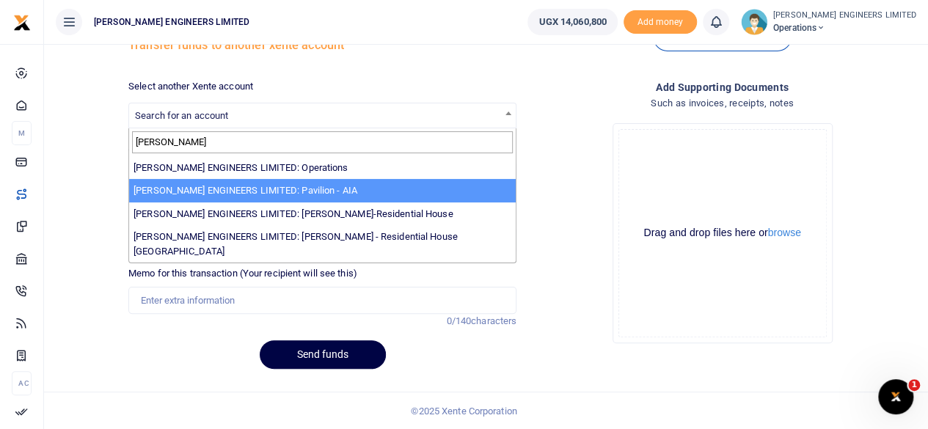
type input "spence"
select select "4049"
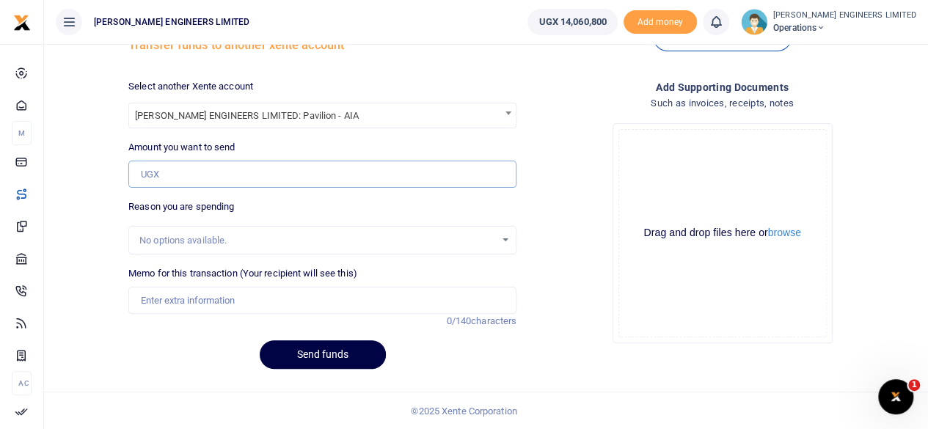
click at [152, 178] on input "Amount you want to send" at bounding box center [322, 175] width 388 height 28
type input "4,000,000"
click at [159, 298] on input "Memo for this transaction (Your recipient will see this)" at bounding box center [322, 301] width 388 height 28
type input "Expenses"
click at [339, 354] on button "Send funds" at bounding box center [323, 354] width 126 height 29
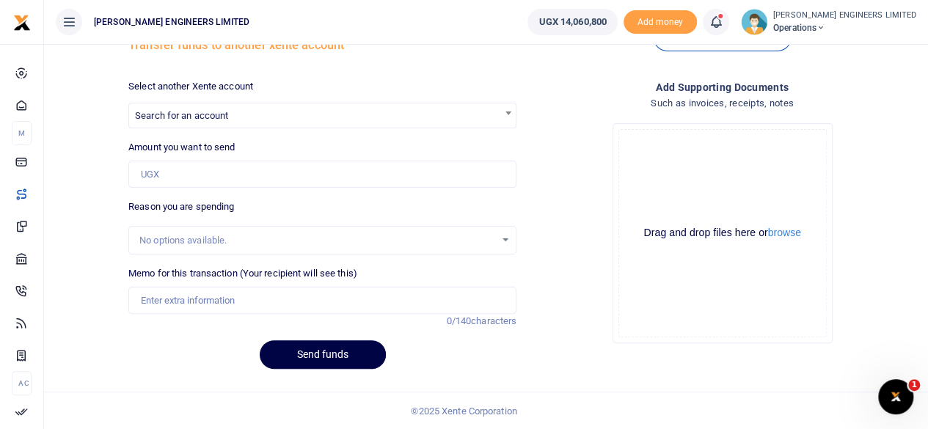
click at [723, 29] on icon at bounding box center [715, 22] width 15 height 16
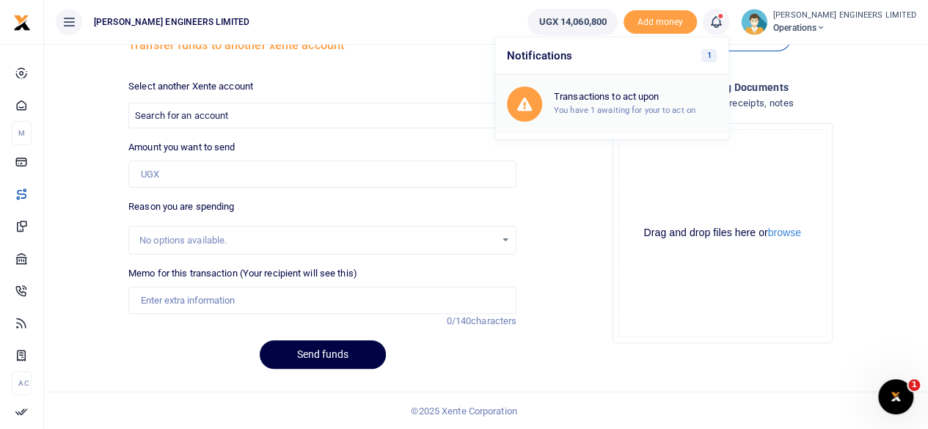
click at [666, 98] on h6 "Transactions to act upon" at bounding box center [635, 97] width 163 height 12
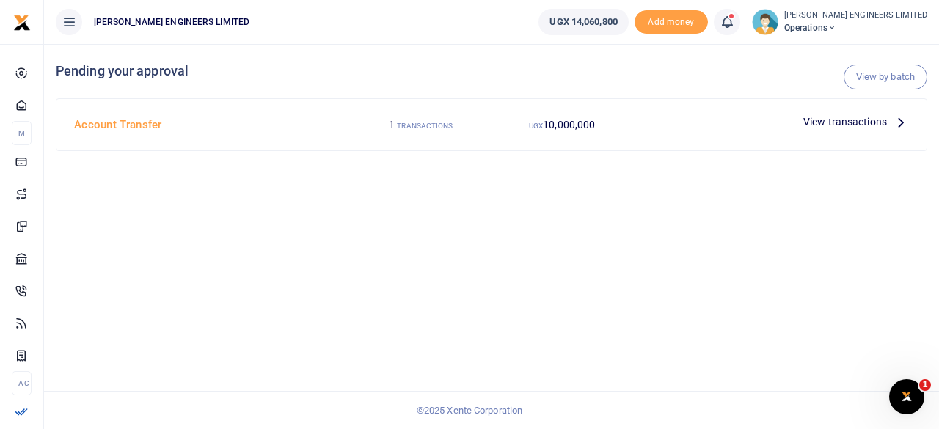
click at [857, 122] on span "View transactions" at bounding box center [845, 122] width 84 height 16
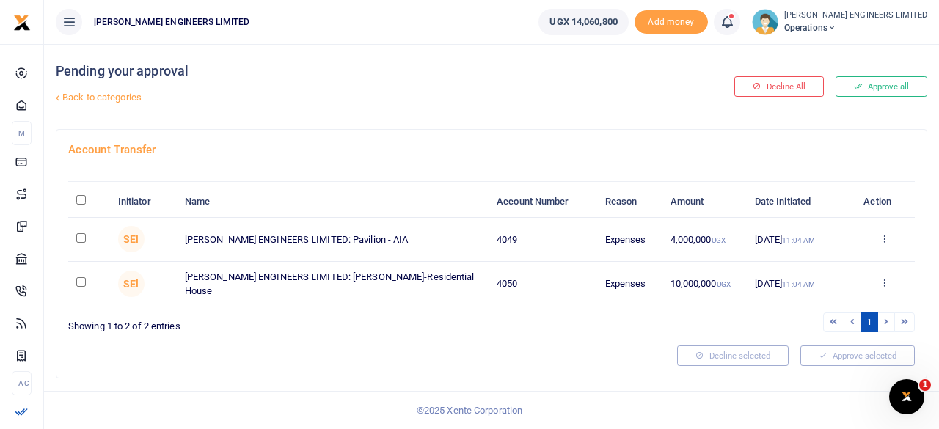
click at [82, 240] on input "checkbox" at bounding box center [81, 238] width 10 height 10
checkbox input "true"
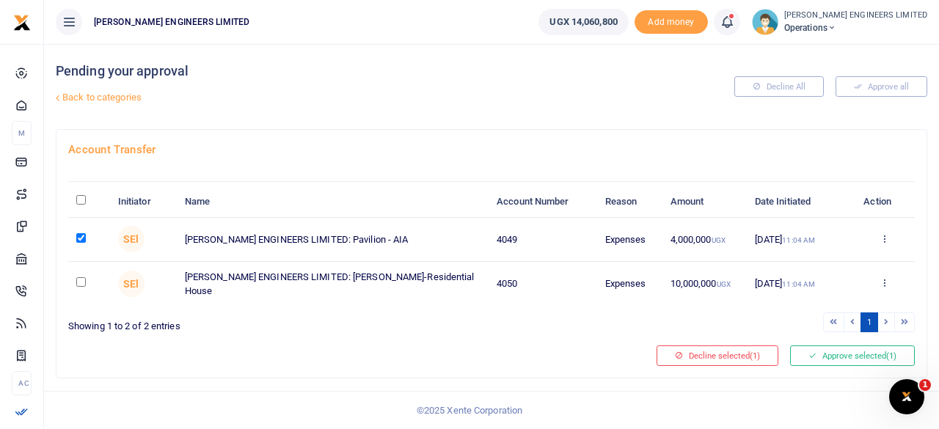
click at [82, 280] on input "checkbox" at bounding box center [81, 282] width 10 height 10
checkbox input "true"
click at [840, 350] on button "Approve selected (2)" at bounding box center [852, 355] width 125 height 21
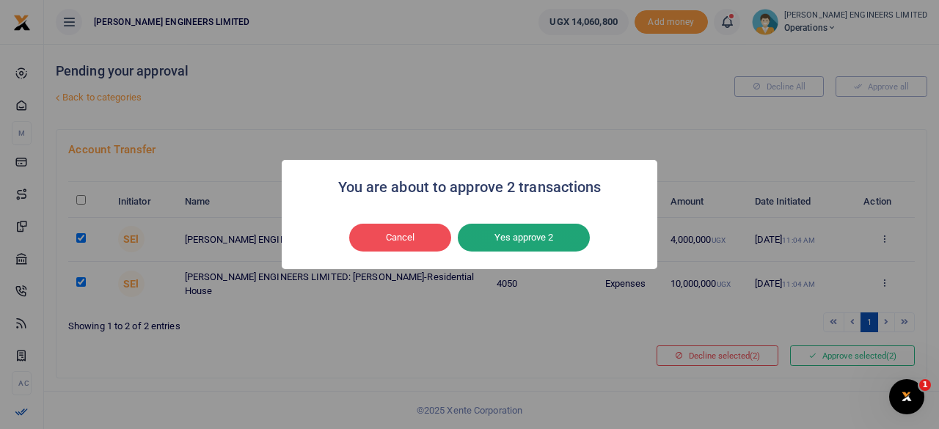
click at [530, 242] on button "Yes approve 2" at bounding box center [524, 238] width 132 height 28
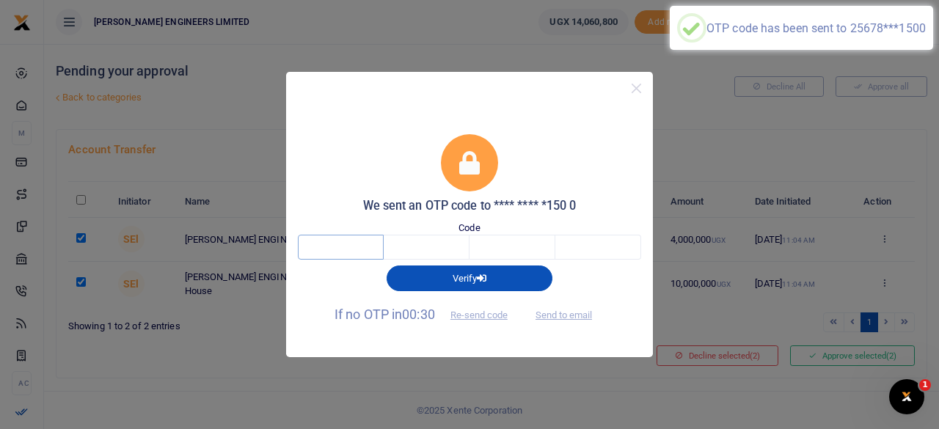
click at [353, 249] on input "text" at bounding box center [341, 247] width 86 height 25
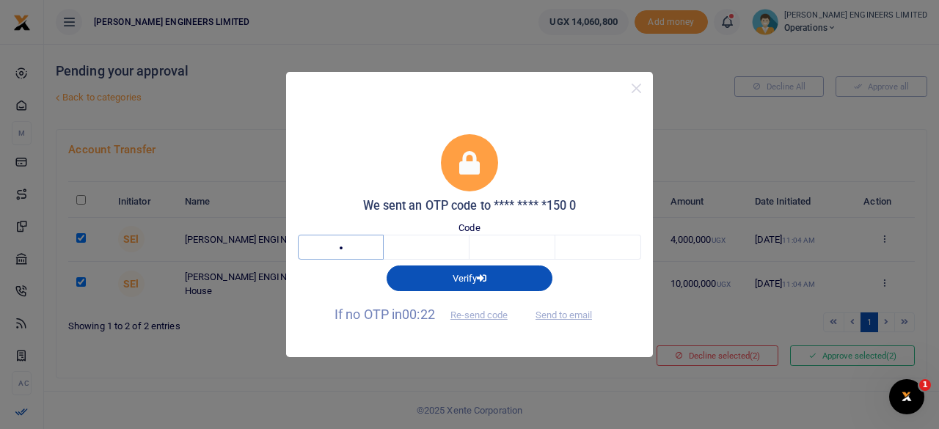
type input "8"
type input "3"
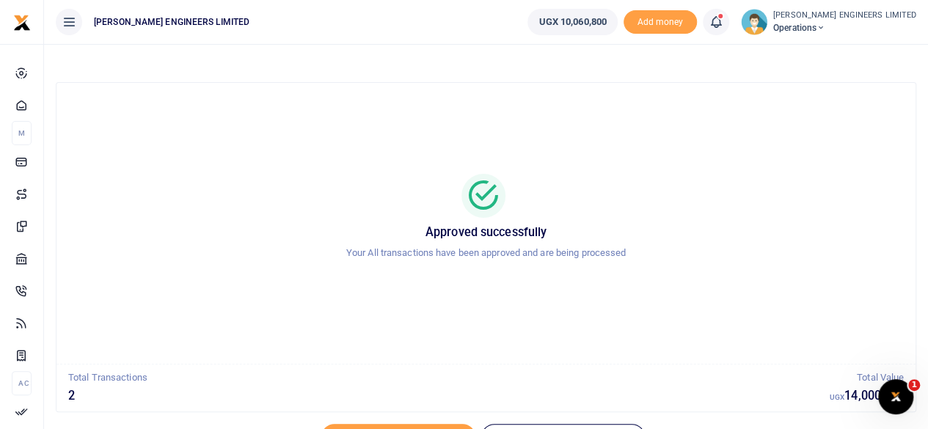
click at [825, 26] on icon at bounding box center [820, 28] width 9 height 10
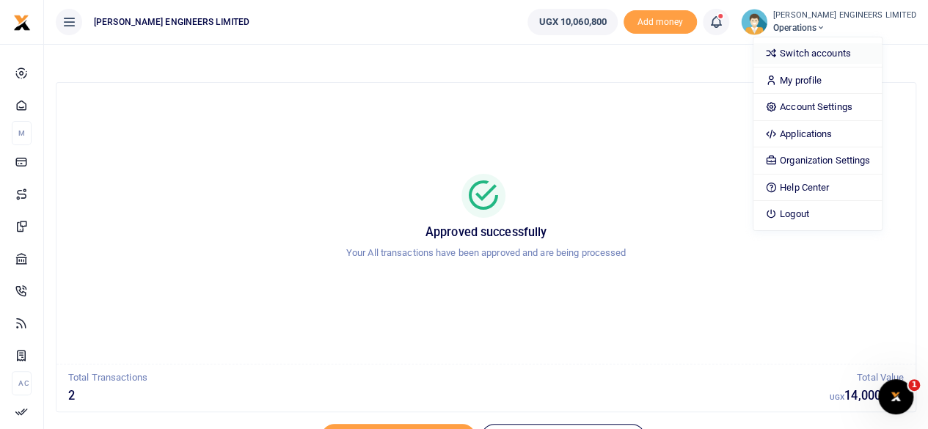
click at [846, 54] on link "Switch accounts" at bounding box center [817, 53] width 128 height 21
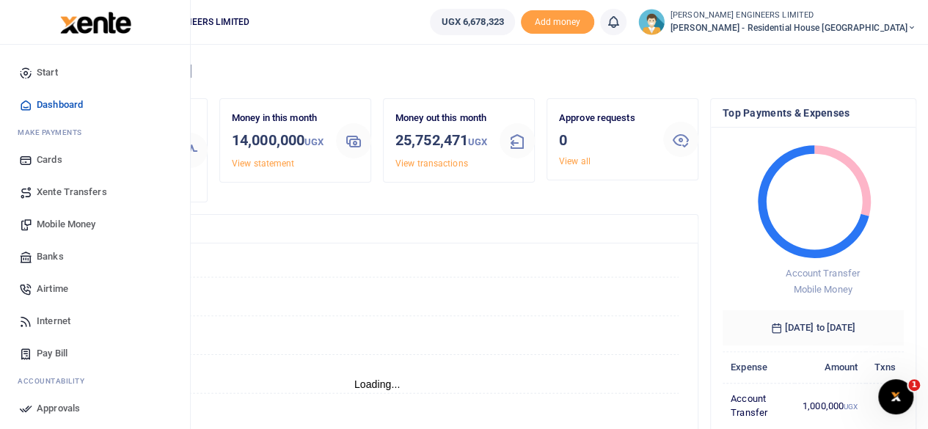
scroll to position [12, 12]
click at [62, 256] on span "Banks" at bounding box center [50, 256] width 27 height 15
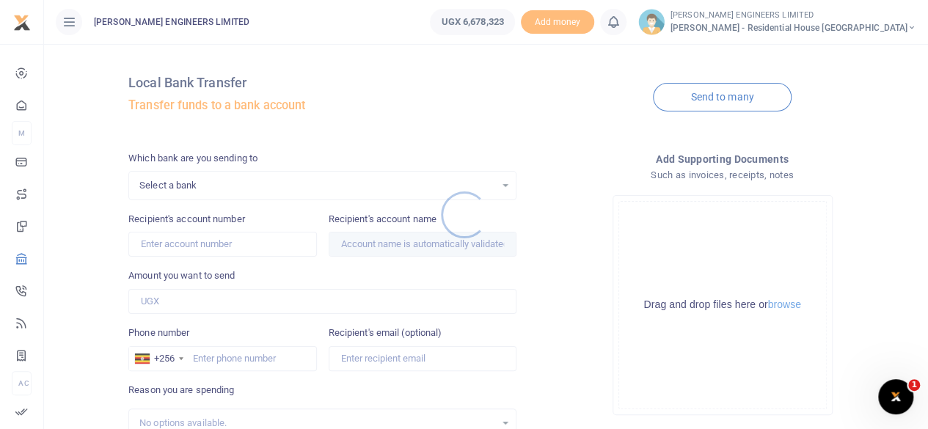
drag, startPoint x: 172, startPoint y: 185, endPoint x: 182, endPoint y: 186, distance: 10.3
click at [173, 186] on div at bounding box center [464, 214] width 928 height 429
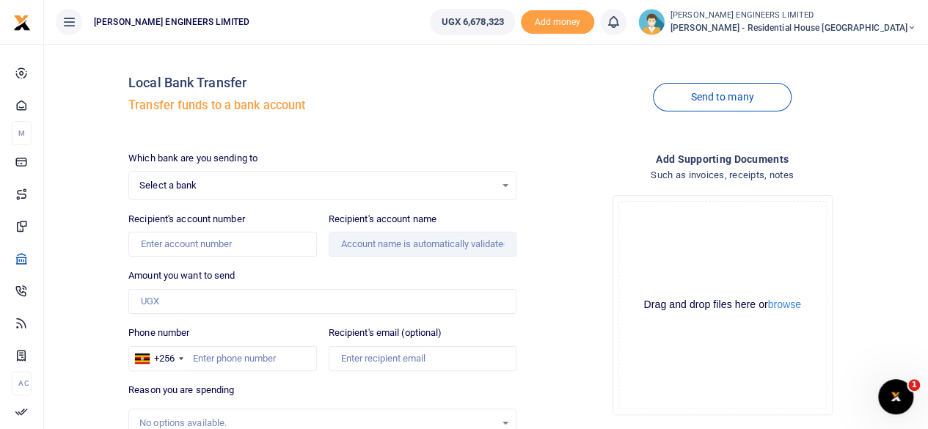
click at [187, 187] on span "Select a bank" at bounding box center [317, 185] width 356 height 15
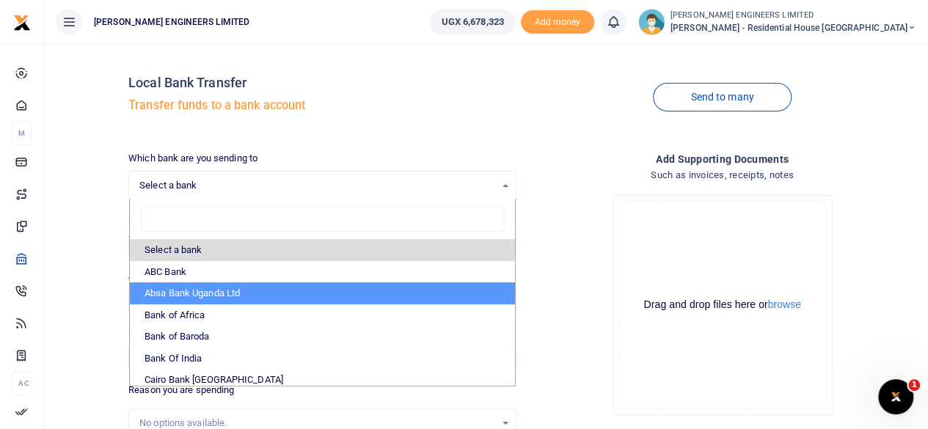
click at [179, 290] on li "Absa Bank Uganda Ltd" at bounding box center [322, 293] width 385 height 22
select select "ABSA"
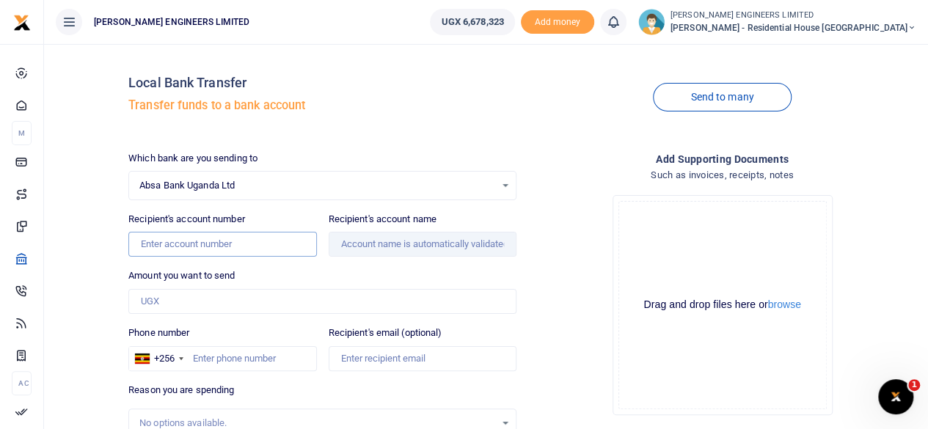
click at [161, 249] on input "Recipient's account number" at bounding box center [222, 244] width 188 height 25
type input "6007743996"
click at [422, 247] on input "Recipient's account name" at bounding box center [423, 244] width 188 height 25
click at [160, 303] on input "Amount you want to send" at bounding box center [322, 301] width 388 height 25
type input "3,000,000"
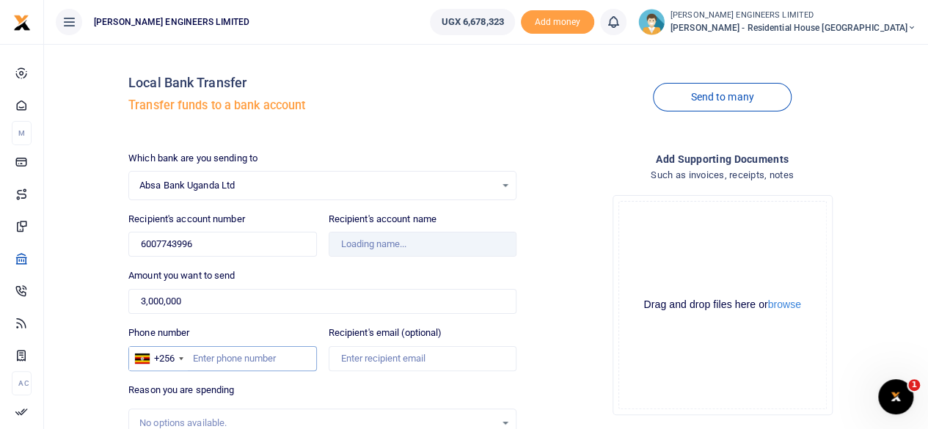
click at [205, 360] on input "Phone number" at bounding box center [222, 358] width 188 height 25
type input "7714618"
type input "Erire Hardware Limited"
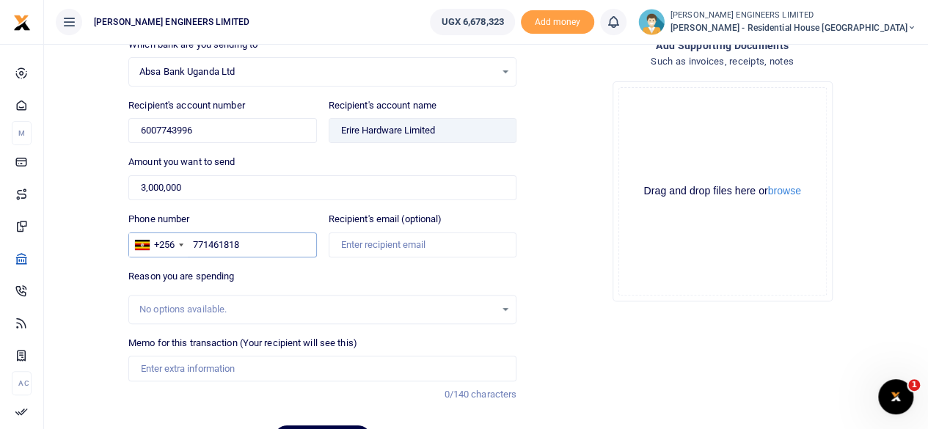
scroll to position [194, 0]
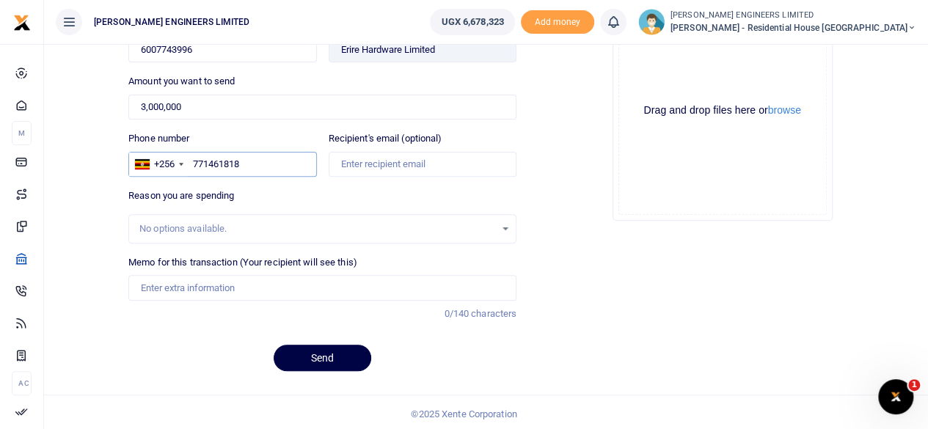
type input "771461818"
click at [153, 287] on input "Memo for this transaction (Your recipient will see this)" at bounding box center [322, 287] width 388 height 25
click at [420, 287] on input "30 pcs of 5mm clear glass" at bounding box center [322, 287] width 388 height 25
drag, startPoint x: 166, startPoint y: 286, endPoint x: 154, endPoint y: 284, distance: 12.7
click at [154, 284] on input "30 pcs of 5mm clear glass" at bounding box center [322, 287] width 388 height 25
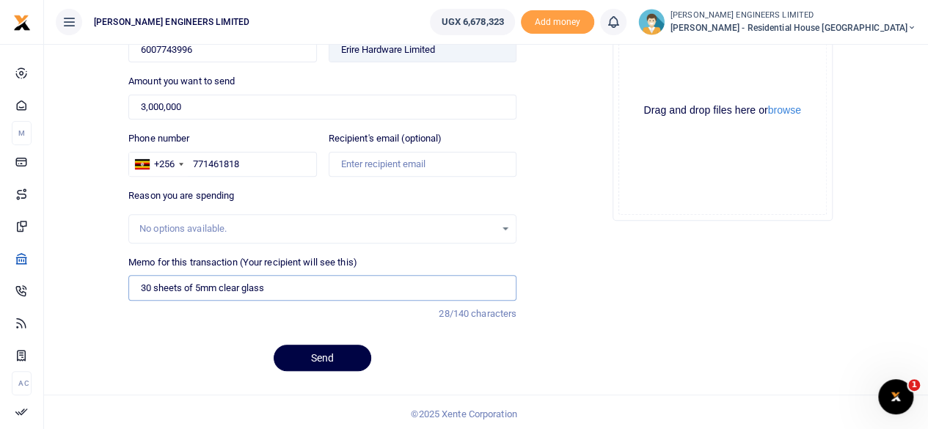
click at [282, 287] on input "30 sheets of 5mm clear glass" at bounding box center [322, 287] width 388 height 25
click at [396, 285] on input "30 sheets of 5mm clear glass" at bounding box center [322, 287] width 388 height 25
type input "30 sheets of 5mm clear glass"
click at [246, 229] on div "No options available." at bounding box center [317, 228] width 356 height 15
click at [276, 287] on input "30 sheets of 5mm clear glass" at bounding box center [322, 287] width 388 height 25
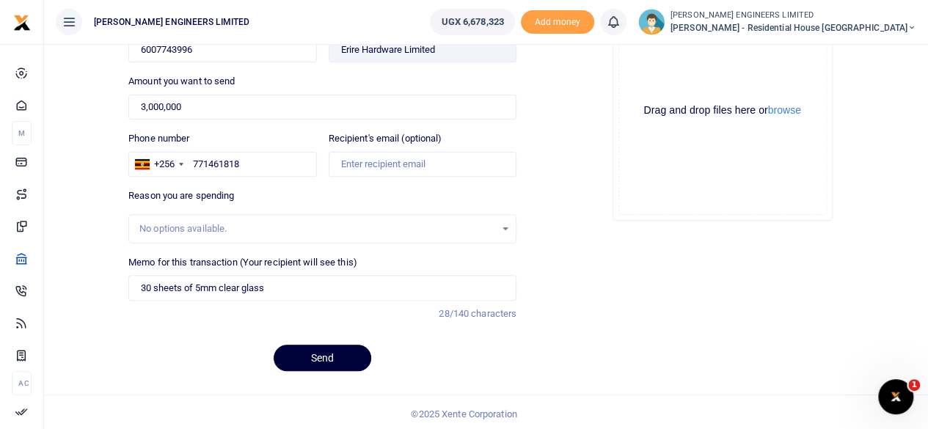
click at [337, 356] on button "Send" at bounding box center [323, 358] width 98 height 26
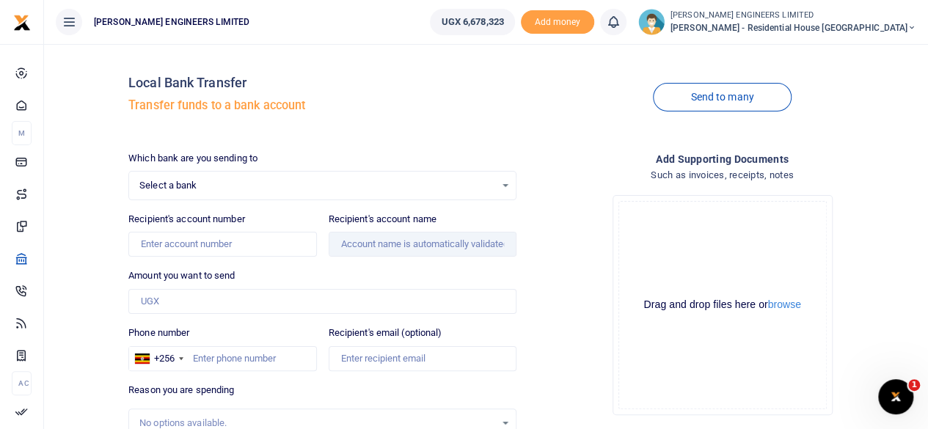
click at [620, 25] on icon at bounding box center [613, 22] width 15 height 16
click at [560, 100] on small "You have no new notification" at bounding box center [505, 104] width 109 height 10
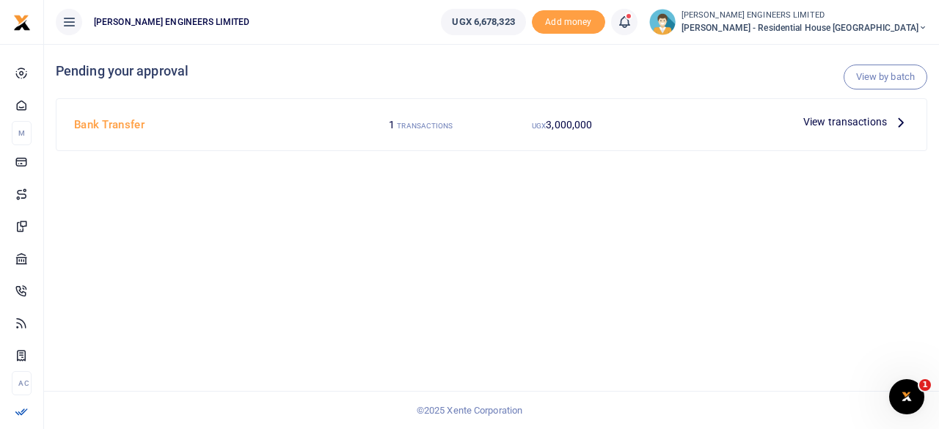
click at [816, 122] on span "View transactions" at bounding box center [845, 122] width 84 height 16
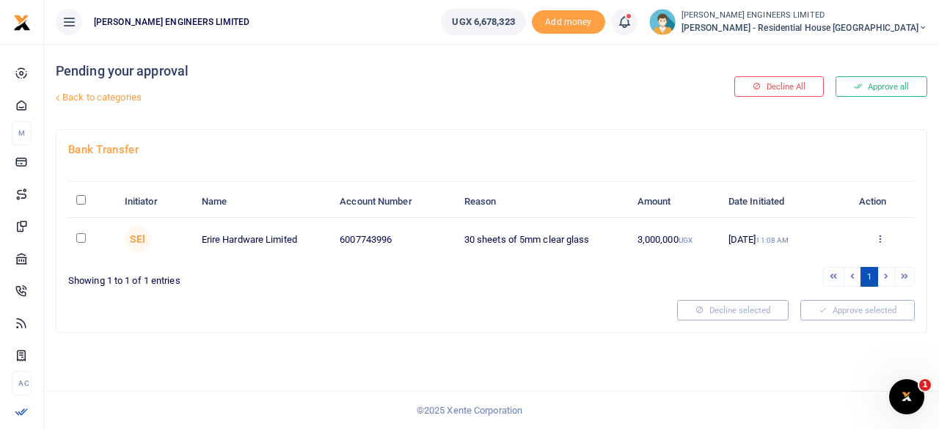
click at [78, 235] on input "checkbox" at bounding box center [81, 238] width 10 height 10
checkbox input "true"
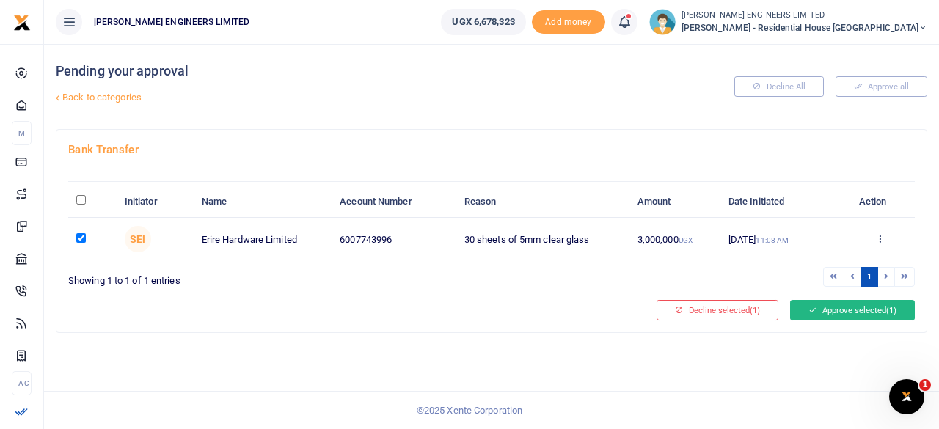
click at [825, 310] on button "Approve selected (1)" at bounding box center [852, 310] width 125 height 21
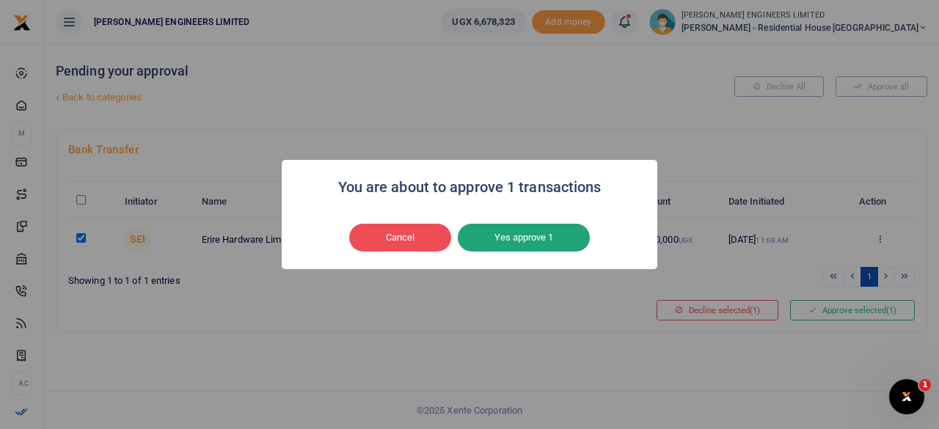
click at [523, 239] on button "Yes approve 1" at bounding box center [524, 238] width 132 height 28
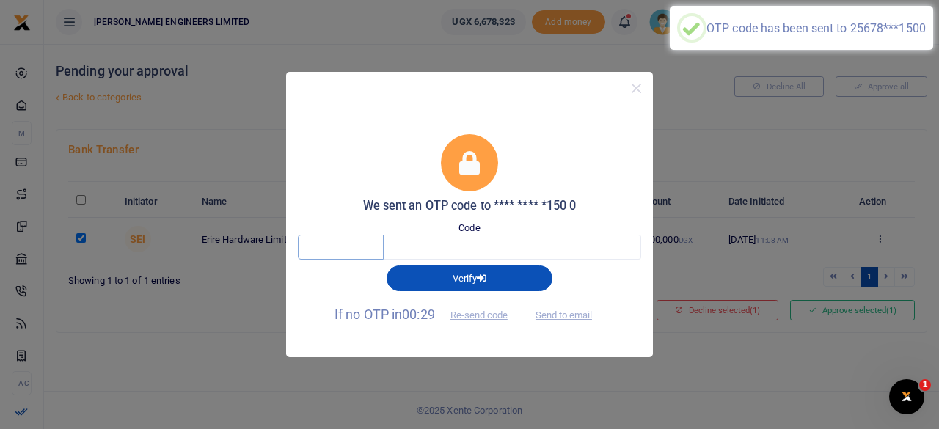
click at [347, 245] on input "text" at bounding box center [341, 247] width 86 height 25
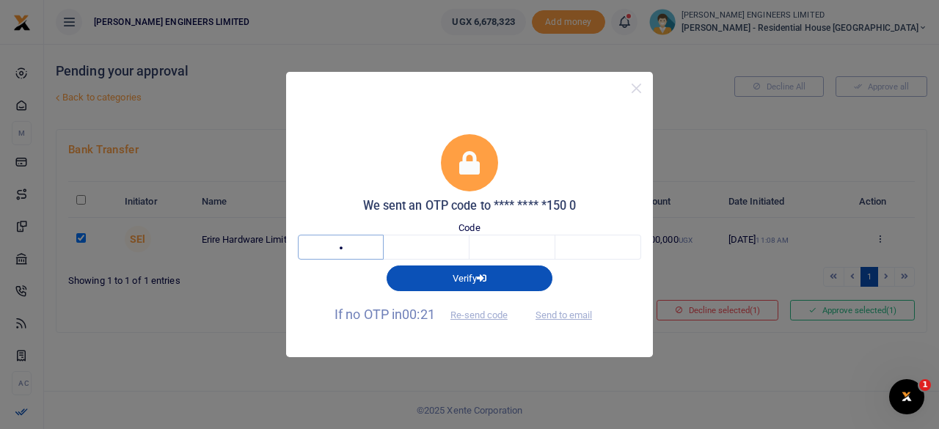
type input "2"
type input "9"
type input "5"
type input "6"
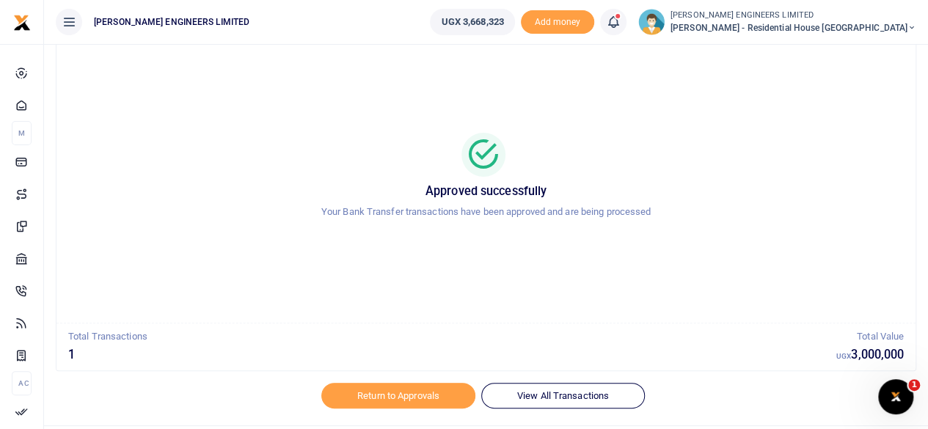
scroll to position [75, 0]
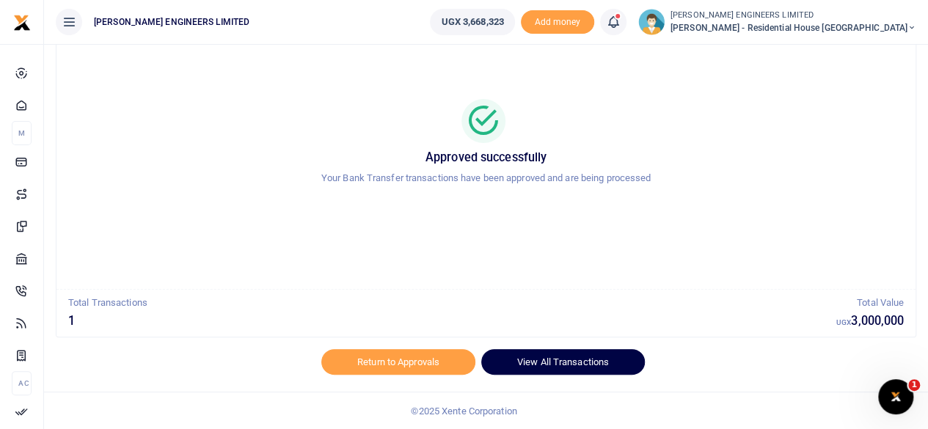
click at [589, 362] on link "View All Transactions" at bounding box center [563, 361] width 164 height 25
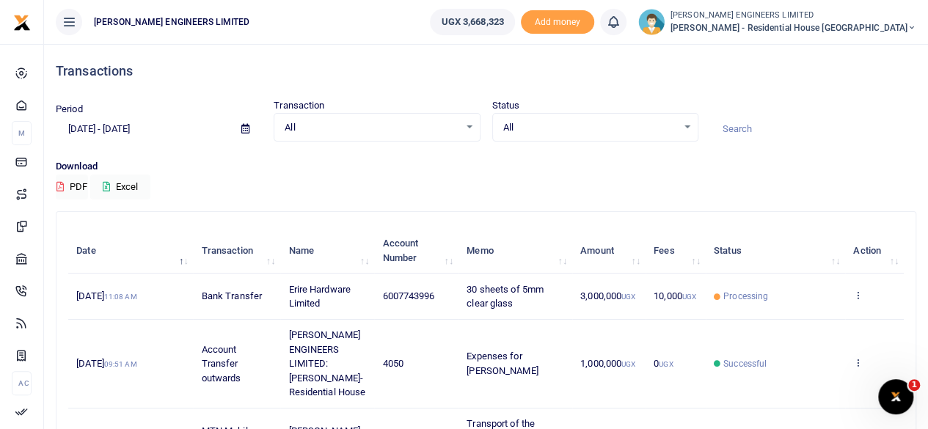
click at [909, 26] on icon at bounding box center [911, 28] width 9 height 10
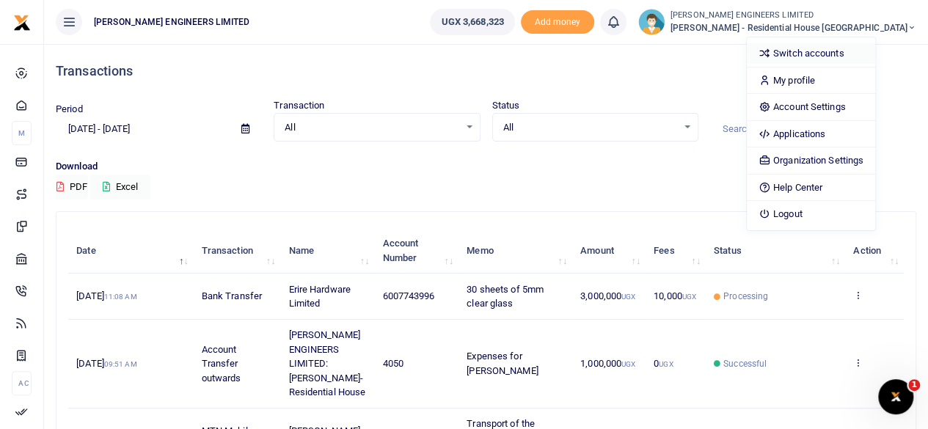
click at [836, 51] on link "Switch accounts" at bounding box center [811, 53] width 128 height 21
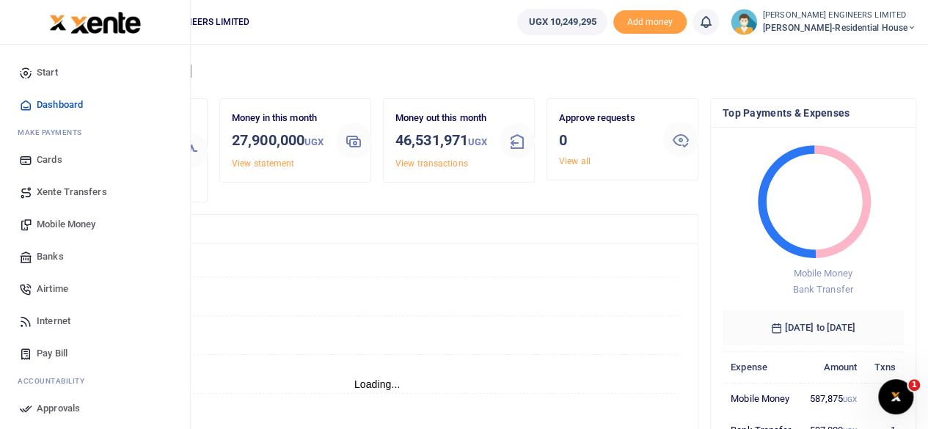
scroll to position [12, 12]
click at [56, 225] on span "Mobile Money" at bounding box center [66, 224] width 59 height 15
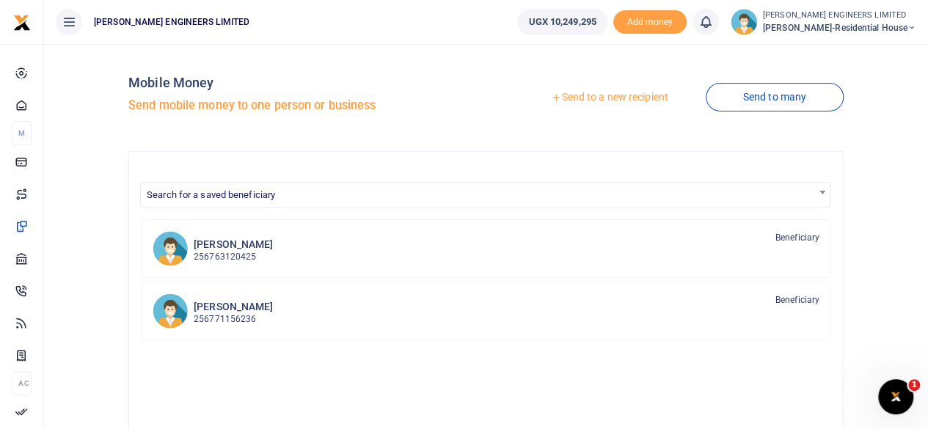
click at [593, 96] on link "Send to a new recipient" at bounding box center [608, 97] width 191 height 26
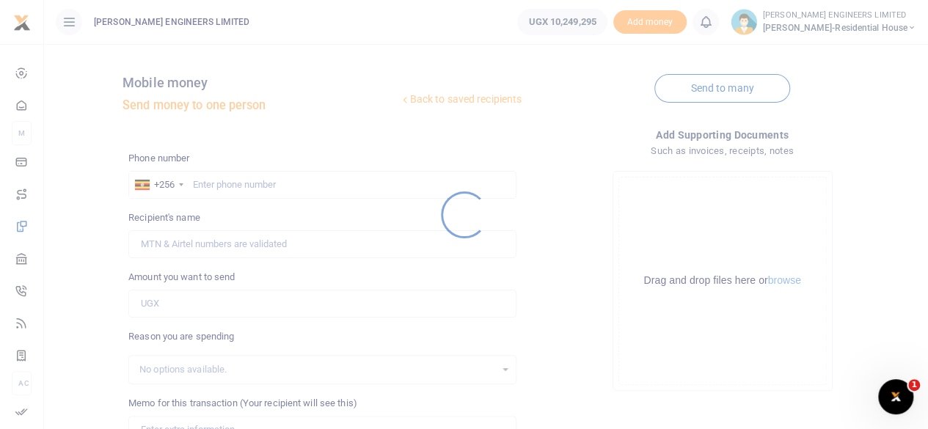
click at [207, 185] on div at bounding box center [464, 214] width 928 height 429
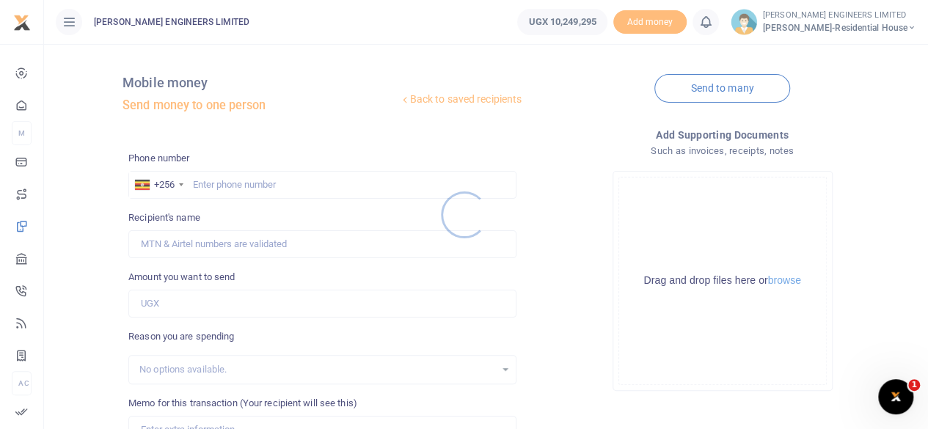
click at [218, 186] on div at bounding box center [464, 214] width 928 height 429
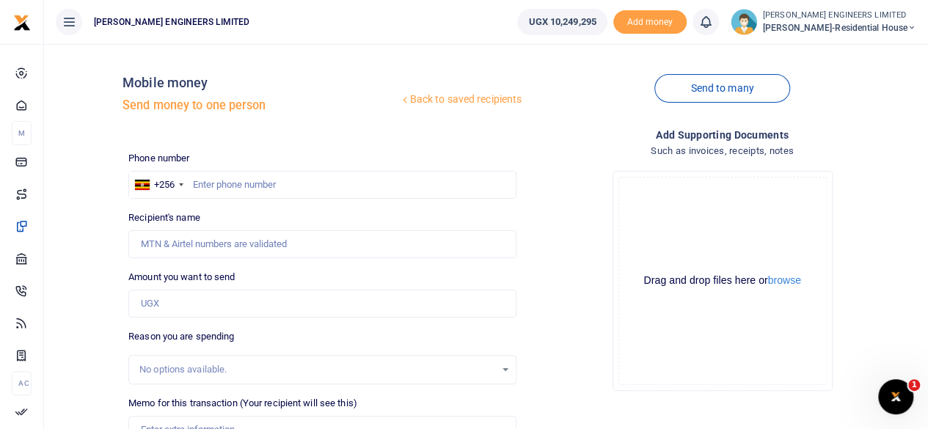
click at [221, 188] on div at bounding box center [464, 214] width 928 height 429
click at [224, 187] on input "text" at bounding box center [322, 185] width 388 height 28
type input "771175960"
type input "Ronad Byamukama"
type input "771175960"
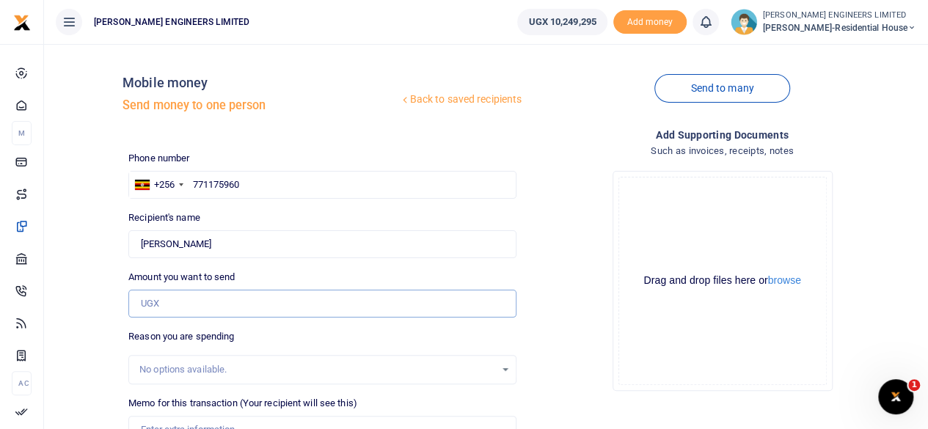
click at [177, 306] on input "Amount you want to send" at bounding box center [322, 304] width 388 height 28
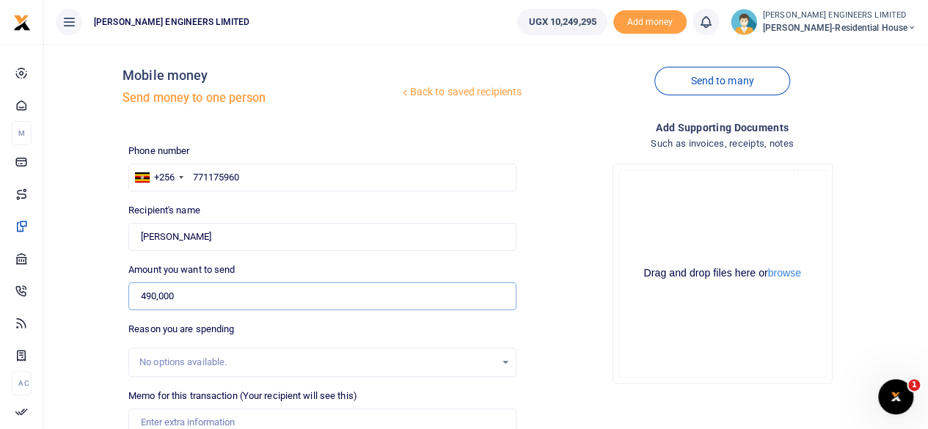
scroll to position [98, 0]
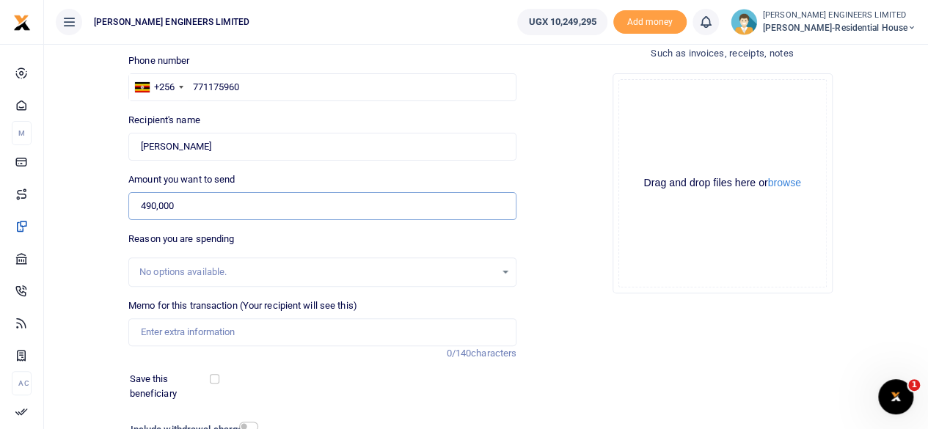
type input "490,000"
click at [162, 331] on input "Memo for this transaction (Your recipient will see this)" at bounding box center [322, 332] width 388 height 28
type input "2 forward trips of hardcore"
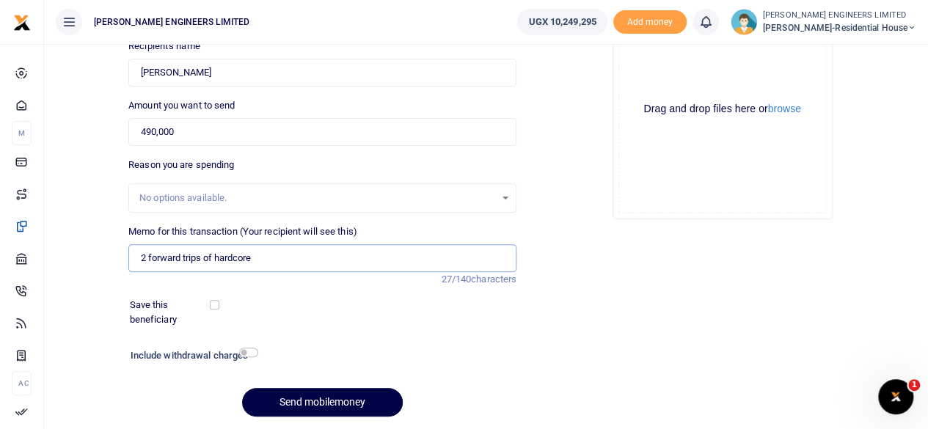
scroll to position [195, 0]
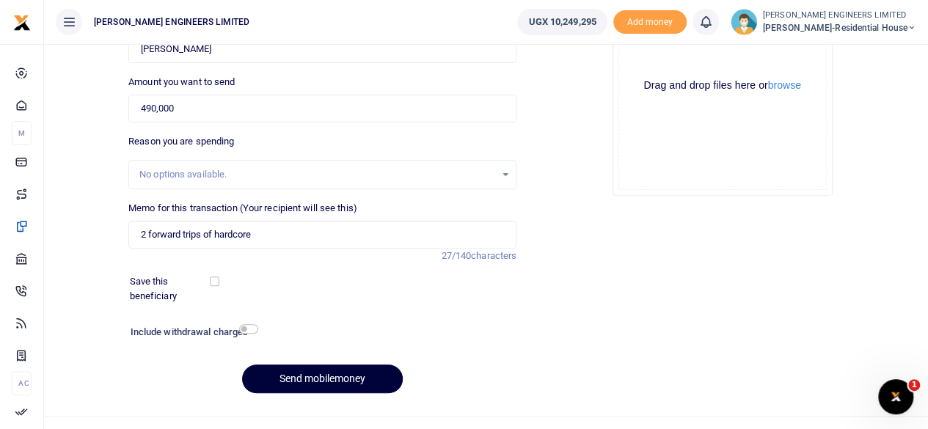
click at [353, 379] on button "Send mobilemoney" at bounding box center [322, 379] width 161 height 29
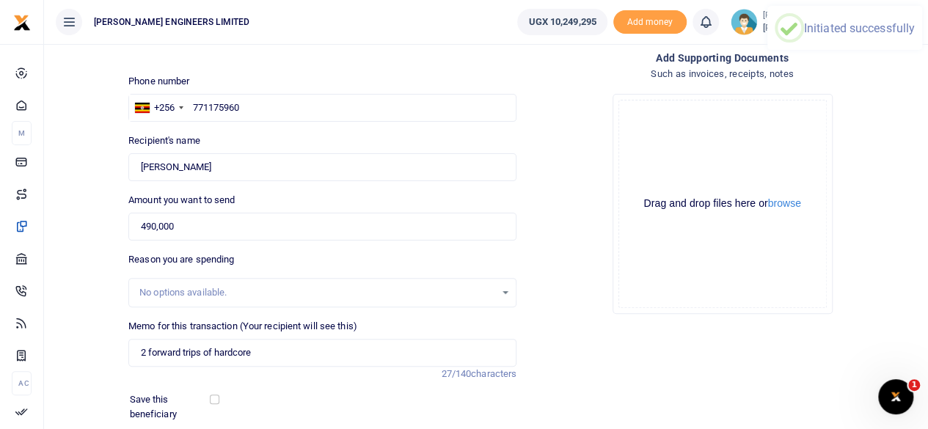
scroll to position [0, 0]
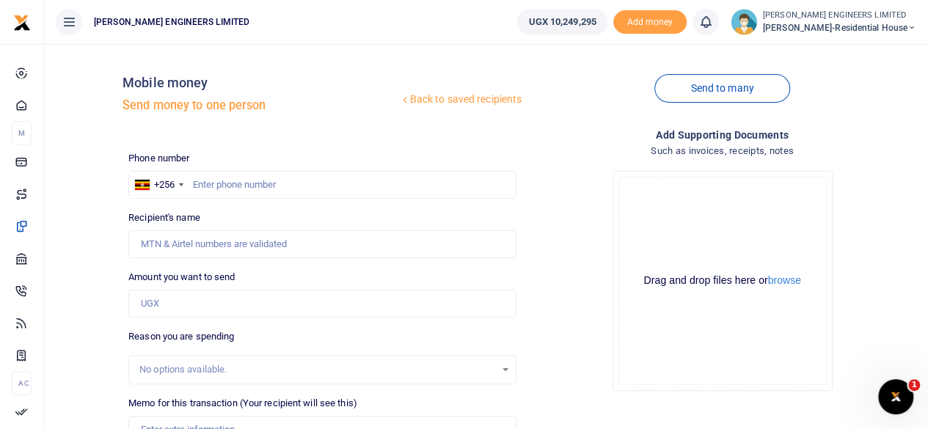
click at [713, 25] on icon at bounding box center [705, 22] width 15 height 16
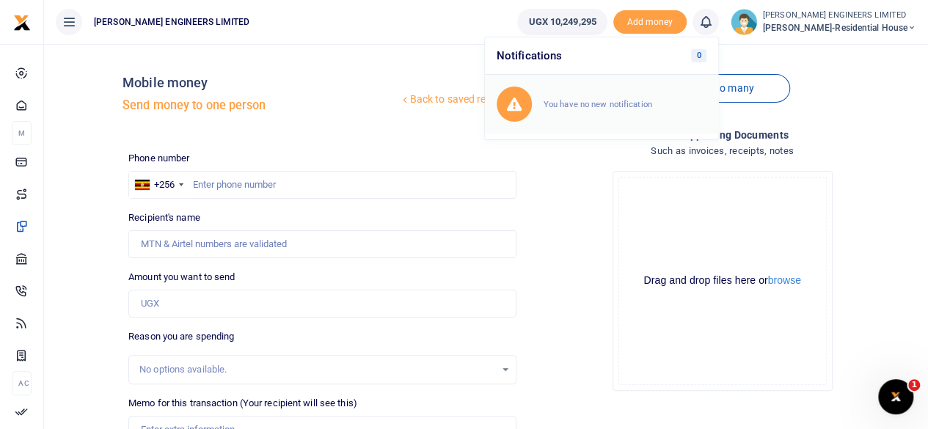
click at [582, 100] on small "You have no new notification" at bounding box center [597, 104] width 109 height 10
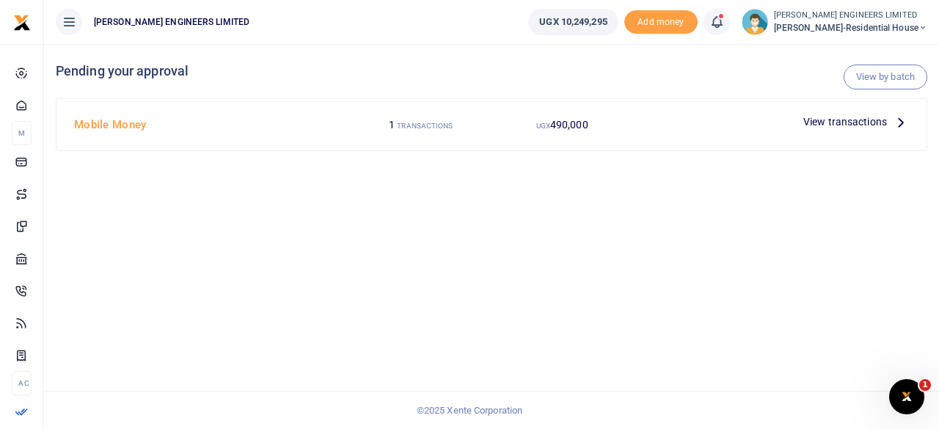
click at [830, 124] on span "View transactions" at bounding box center [845, 122] width 84 height 16
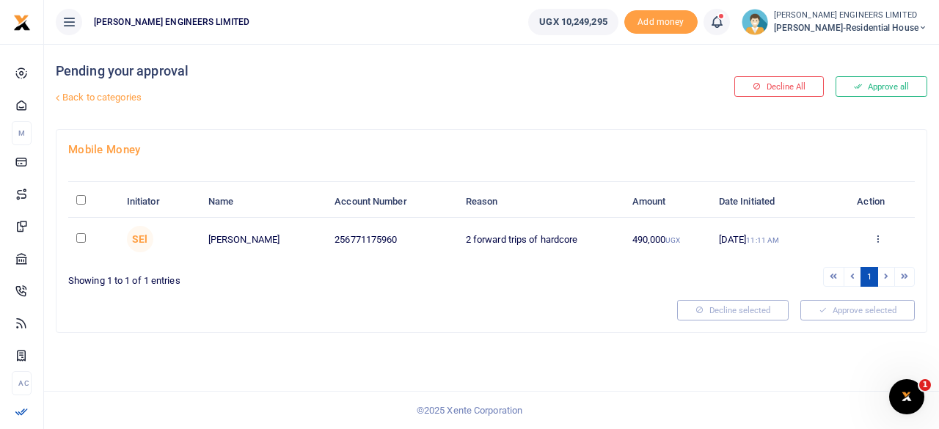
click at [81, 238] on input "checkbox" at bounding box center [81, 238] width 10 height 10
checkbox input "true"
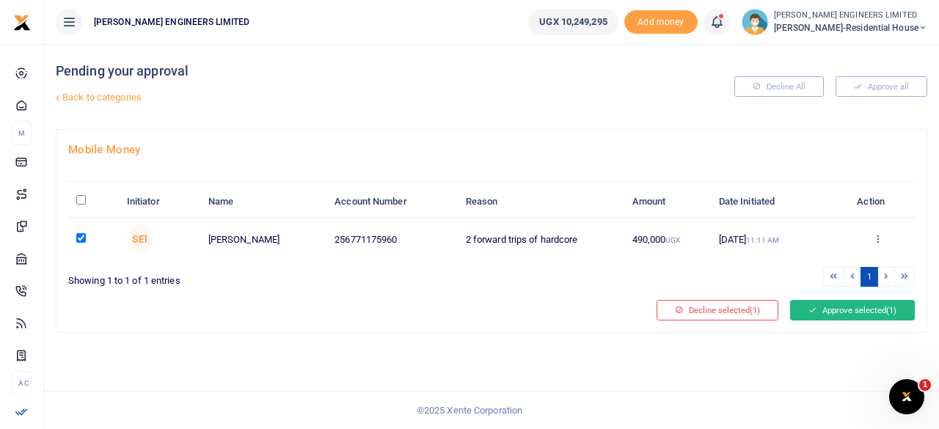
click at [813, 309] on icon at bounding box center [812, 310] width 8 height 10
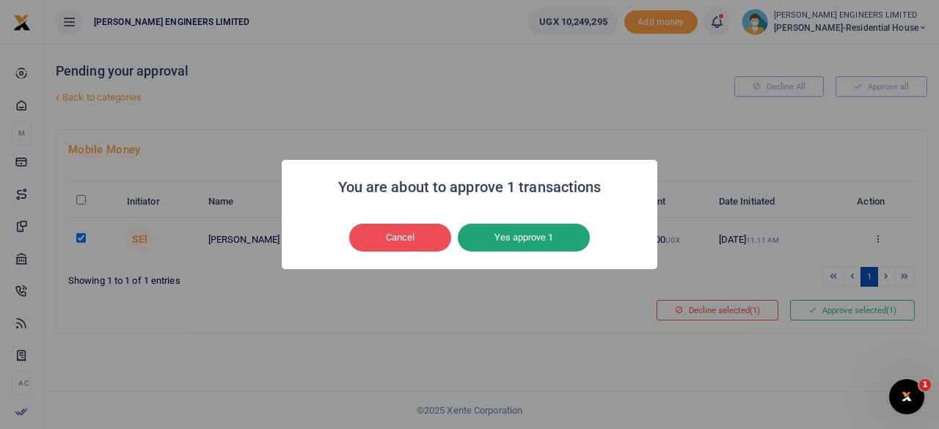
click at [536, 243] on button "Yes approve 1" at bounding box center [524, 238] width 132 height 28
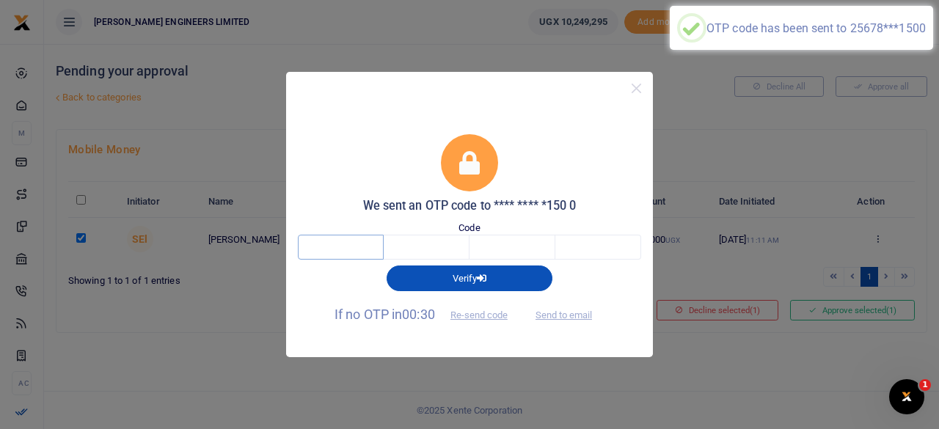
click at [354, 245] on input "text" at bounding box center [341, 247] width 86 height 25
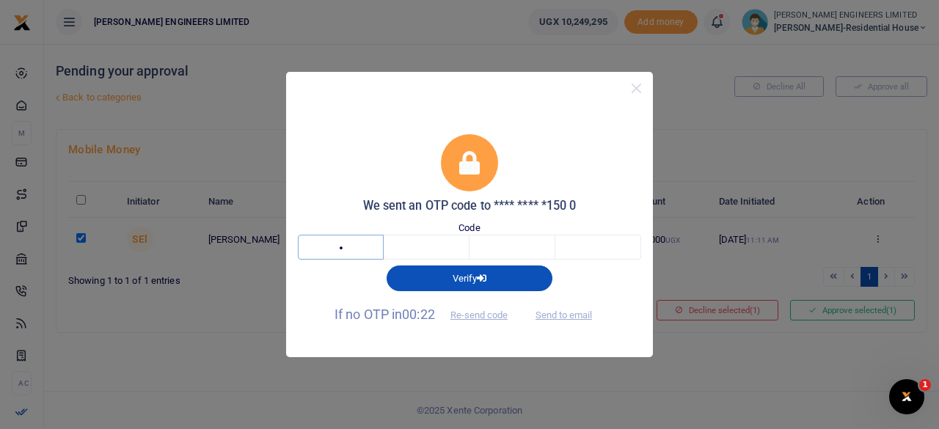
type input "3"
type input "6"
type input "3"
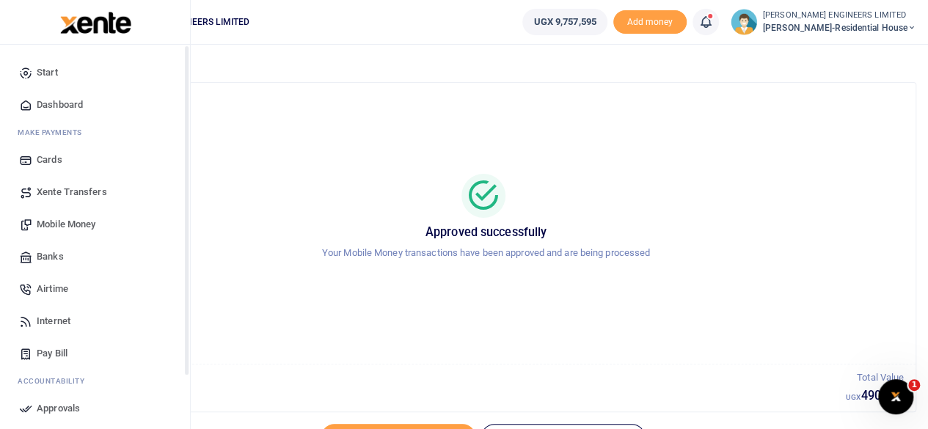
click at [59, 224] on span "Mobile Money" at bounding box center [66, 224] width 59 height 15
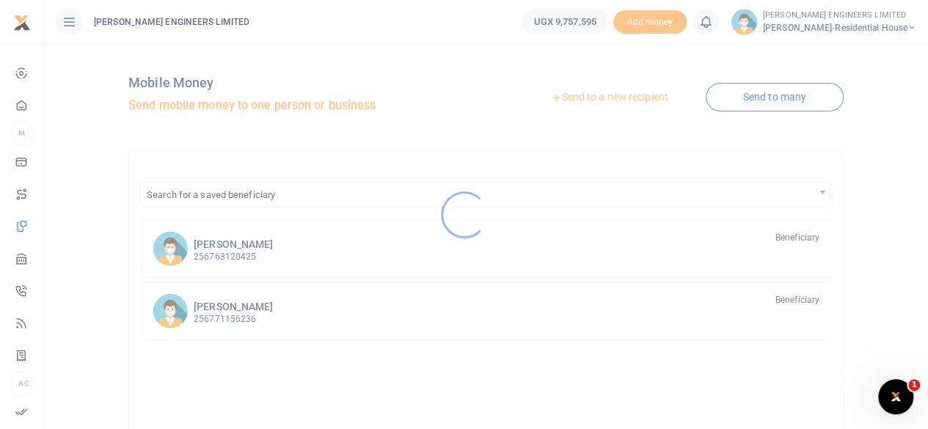
click at [614, 99] on div at bounding box center [464, 214] width 928 height 429
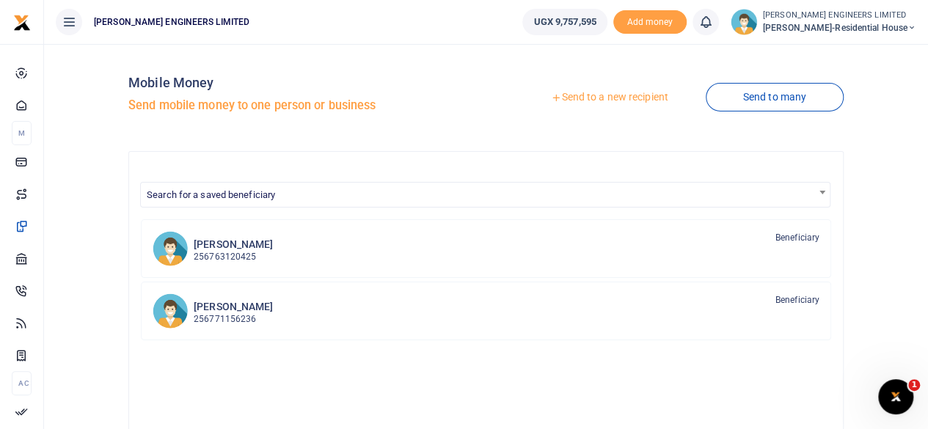
click at [619, 99] on link "Send to a new recipient" at bounding box center [608, 97] width 191 height 26
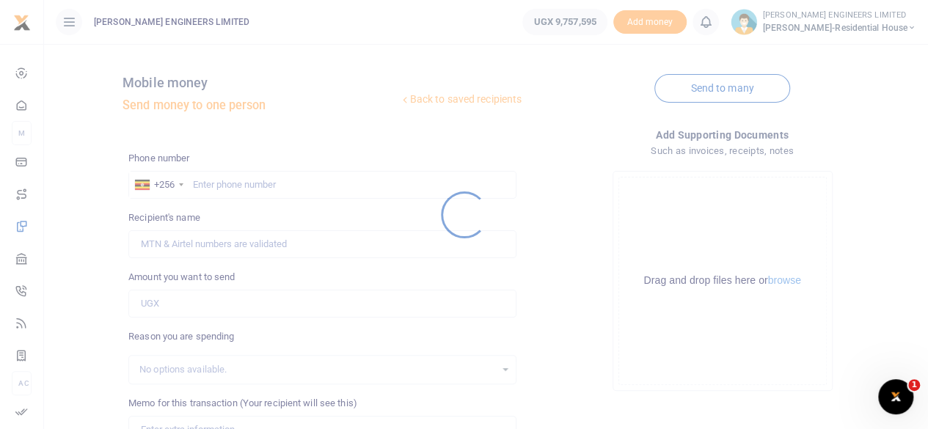
click at [220, 183] on div at bounding box center [464, 214] width 928 height 429
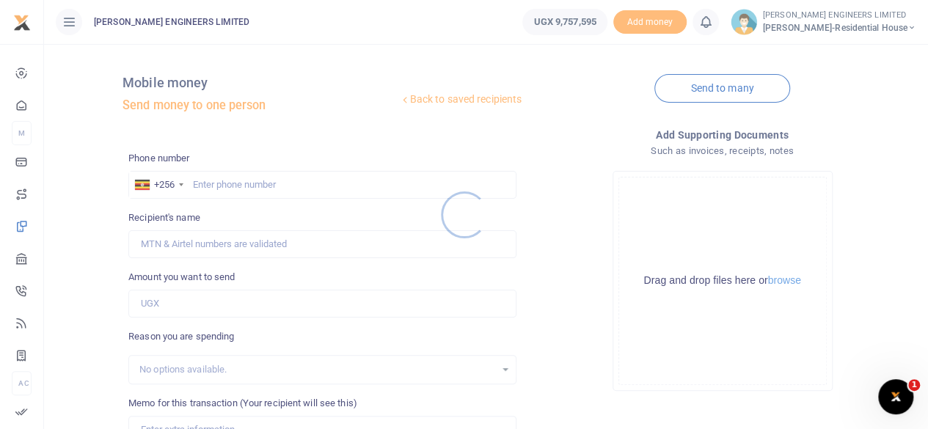
click at [216, 190] on div at bounding box center [464, 214] width 928 height 429
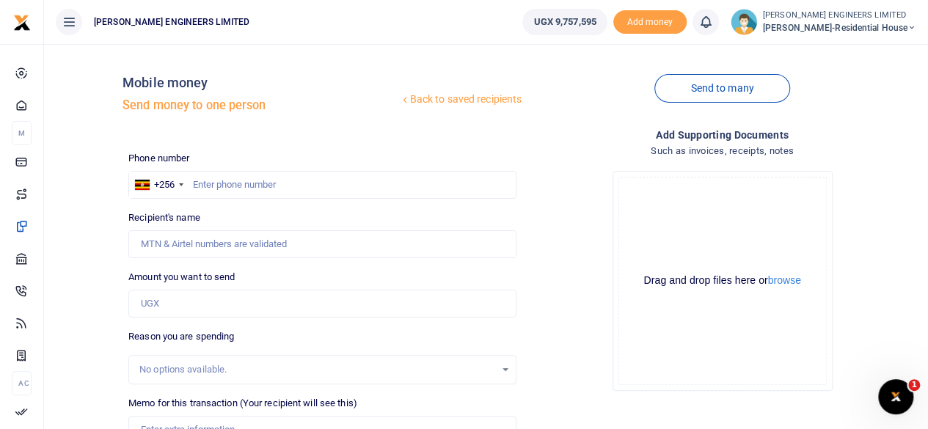
click at [224, 191] on div at bounding box center [464, 214] width 928 height 429
click at [222, 186] on input "text" at bounding box center [322, 185] width 388 height 28
type input "752762699"
click at [158, 304] on input "Amount you want to send" at bounding box center [322, 304] width 388 height 28
type input "19,000"
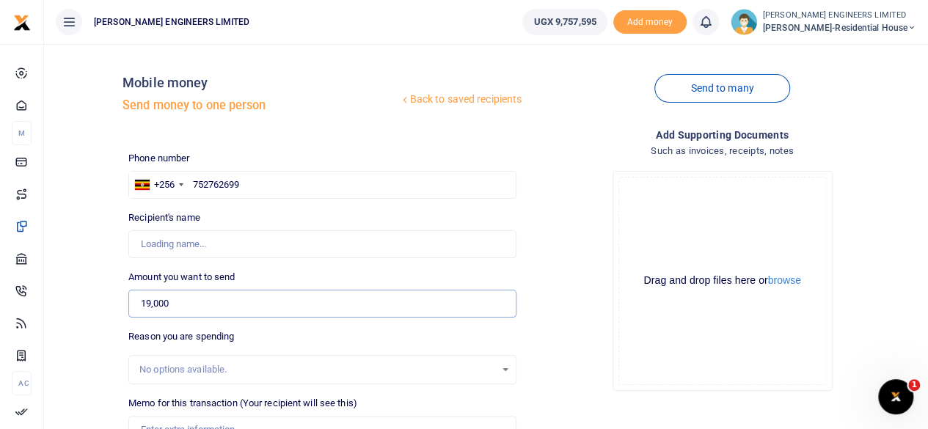
type input "[PERSON_NAME]"
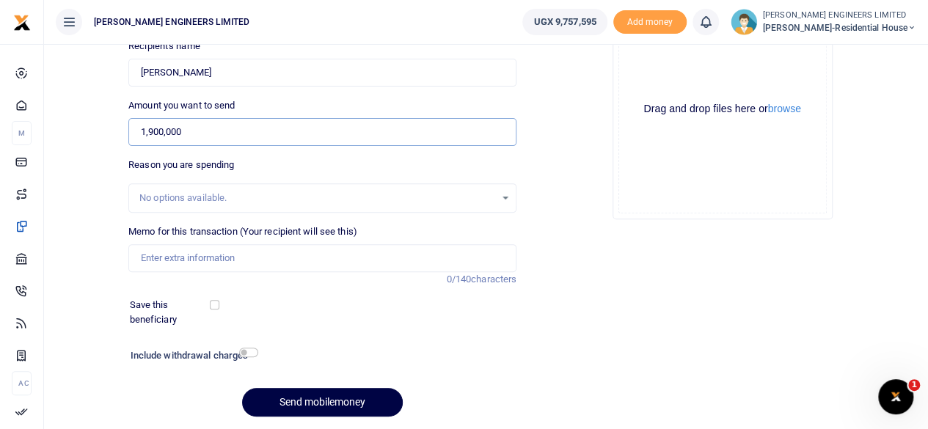
scroll to position [195, 0]
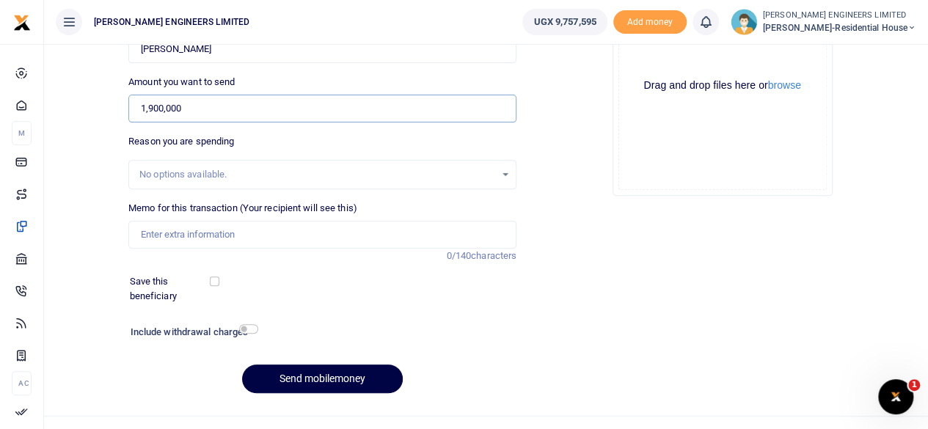
type input "1,900,000"
click at [173, 238] on input "Memo for this transaction (Your recipient will see this)" at bounding box center [322, 235] width 388 height 28
type input "40 ton lake sand"
click at [315, 377] on button "Send mobilemoney" at bounding box center [322, 379] width 161 height 29
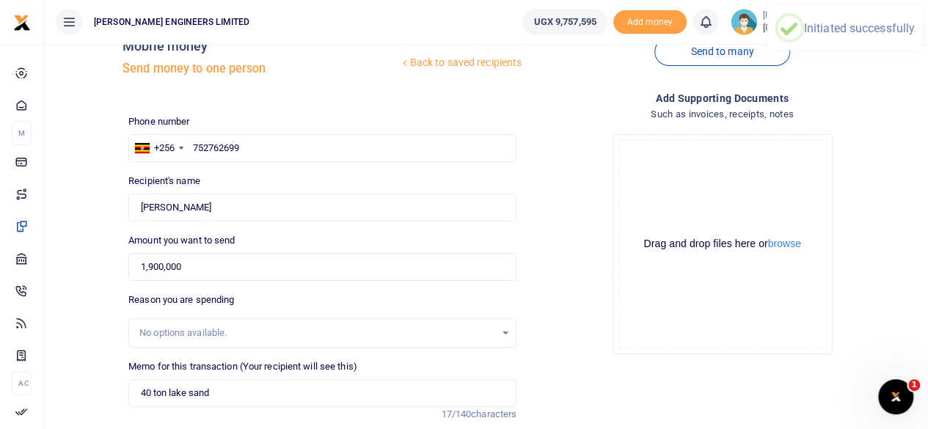
scroll to position [0, 0]
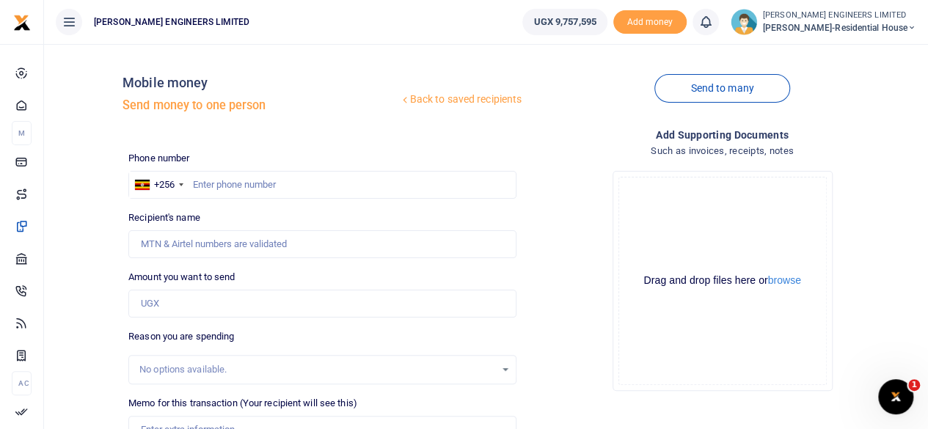
click at [713, 24] on icon at bounding box center [705, 22] width 15 height 16
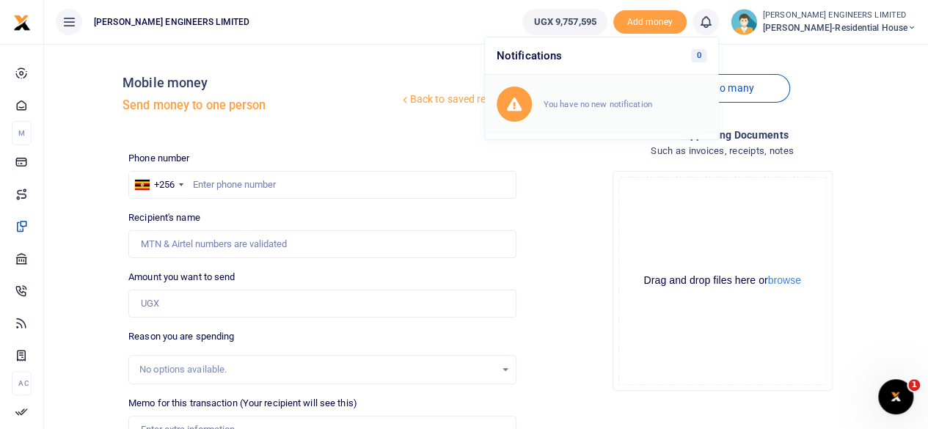
click at [604, 104] on small "You have no new notification" at bounding box center [597, 104] width 109 height 10
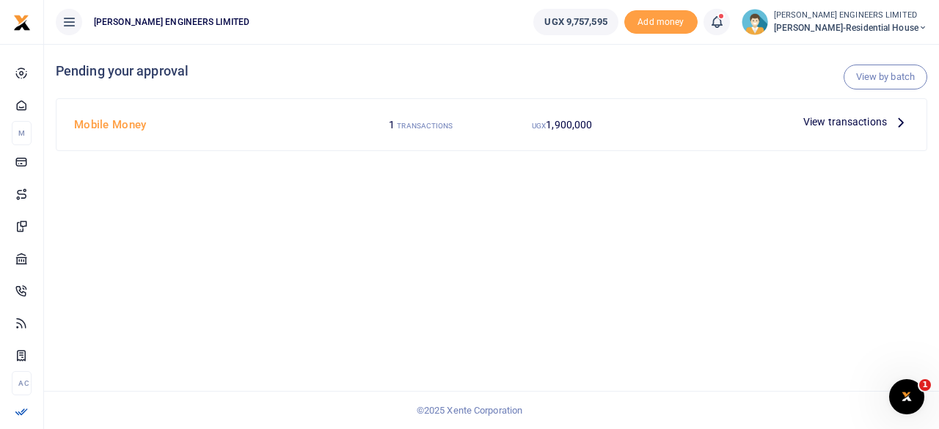
click at [832, 120] on span "View transactions" at bounding box center [845, 122] width 84 height 16
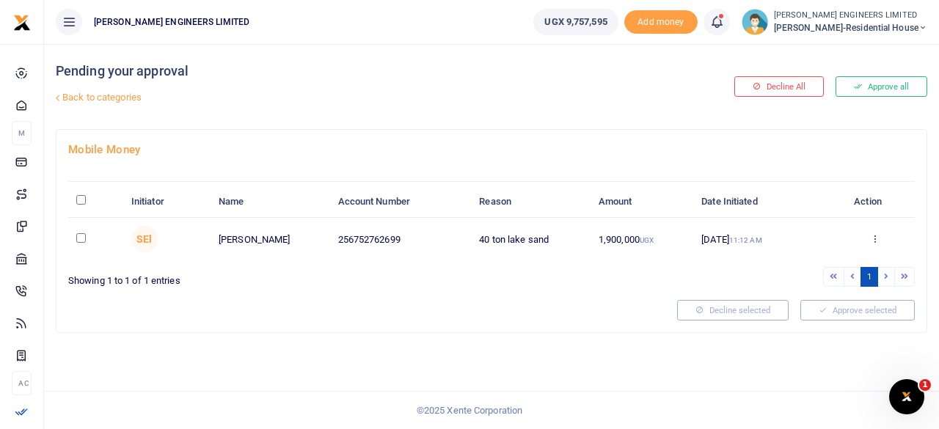
click at [82, 235] on input "checkbox" at bounding box center [81, 238] width 10 height 10
checkbox input "true"
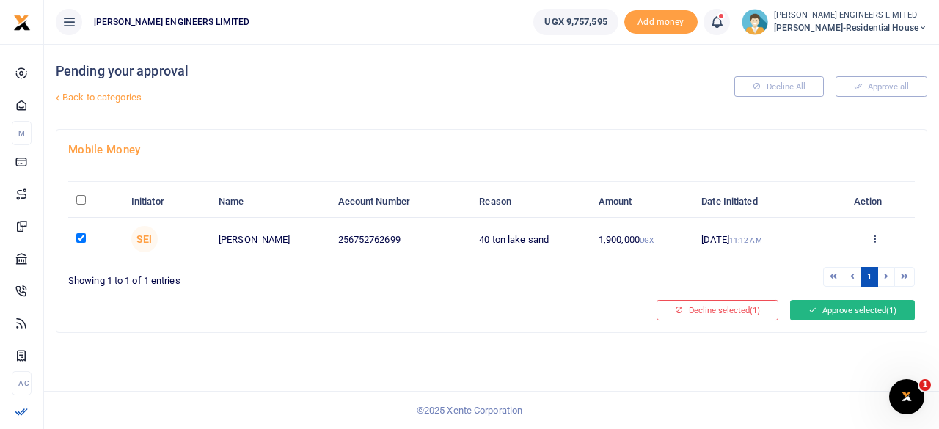
click at [826, 312] on button "Approve selected (1)" at bounding box center [852, 310] width 125 height 21
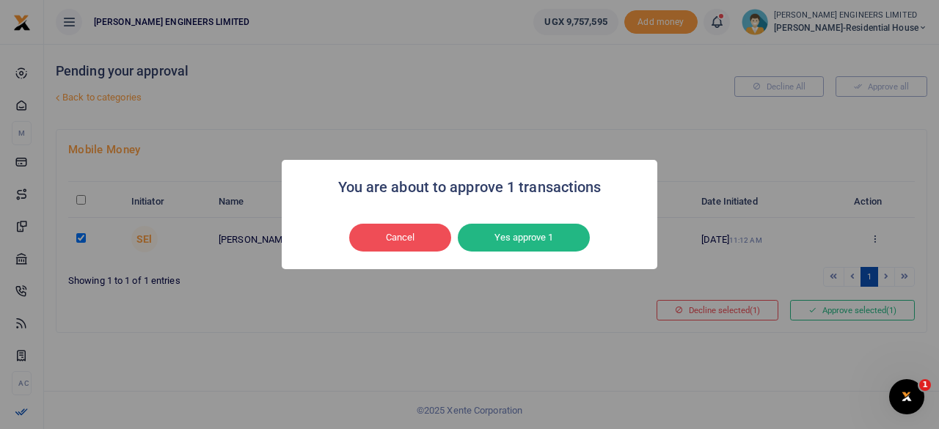
click at [516, 239] on button "Yes approve 1" at bounding box center [524, 238] width 132 height 28
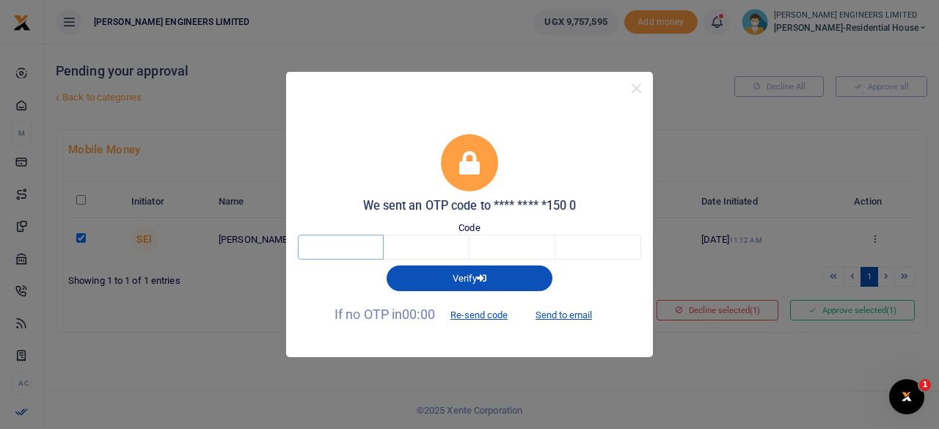
click at [370, 248] on input "text" at bounding box center [341, 247] width 86 height 25
click at [493, 315] on button "Re-send code" at bounding box center [479, 315] width 82 height 25
click at [484, 315] on button "Re-send code" at bounding box center [479, 315] width 82 height 25
click at [471, 309] on button "Re-send code" at bounding box center [479, 315] width 82 height 25
click at [493, 310] on button "Re-send code" at bounding box center [479, 315] width 82 height 25
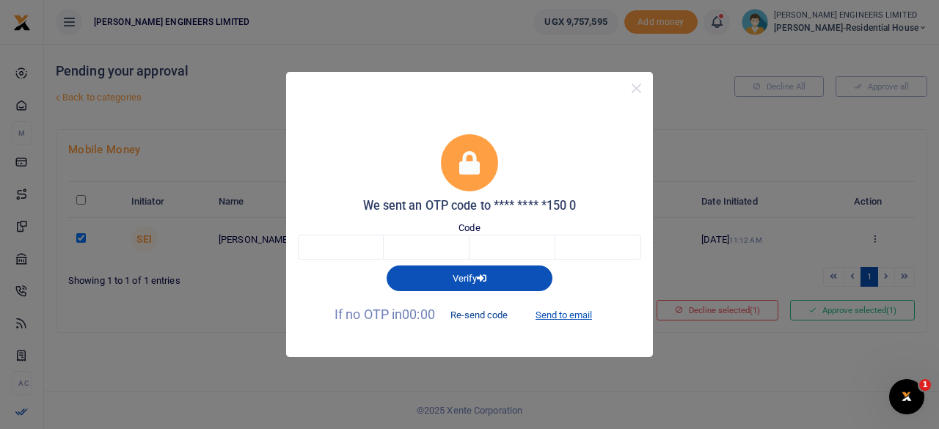
click at [496, 313] on button "Re-send code" at bounding box center [479, 315] width 82 height 25
click at [640, 92] on button "Close" at bounding box center [636, 88] width 21 height 21
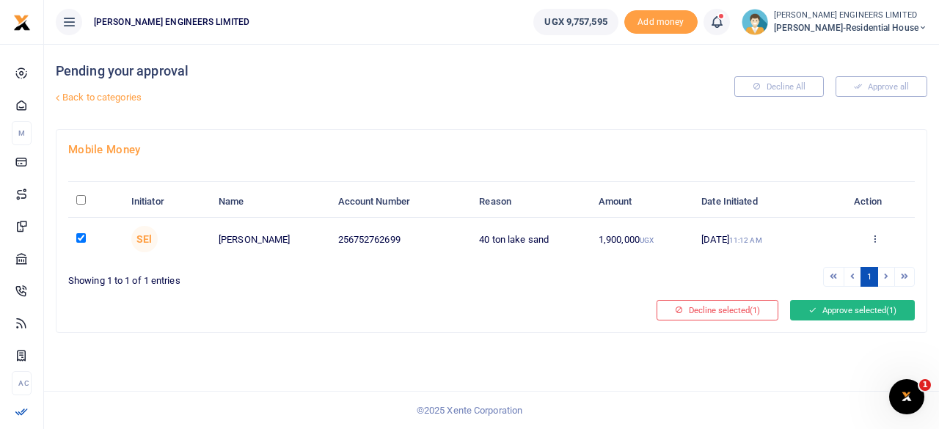
click at [833, 308] on button "Approve selected (1)" at bounding box center [852, 310] width 125 height 21
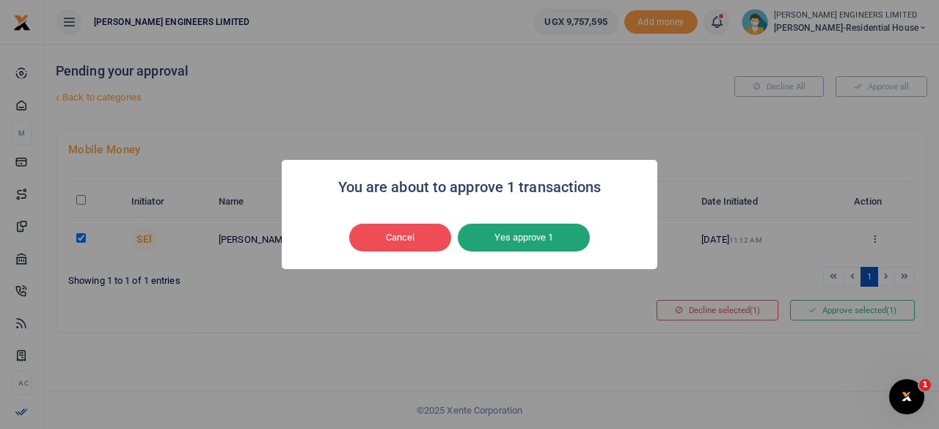
click at [551, 238] on button "Yes approve 1" at bounding box center [524, 238] width 132 height 28
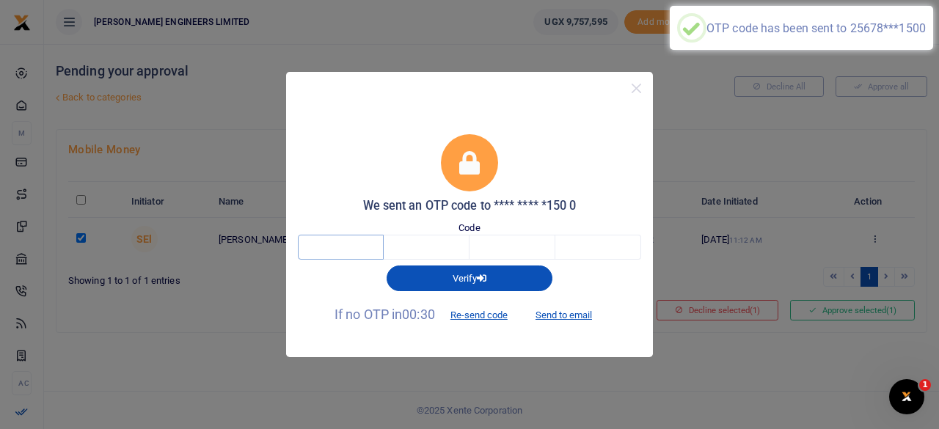
click at [351, 246] on input "text" at bounding box center [341, 247] width 86 height 25
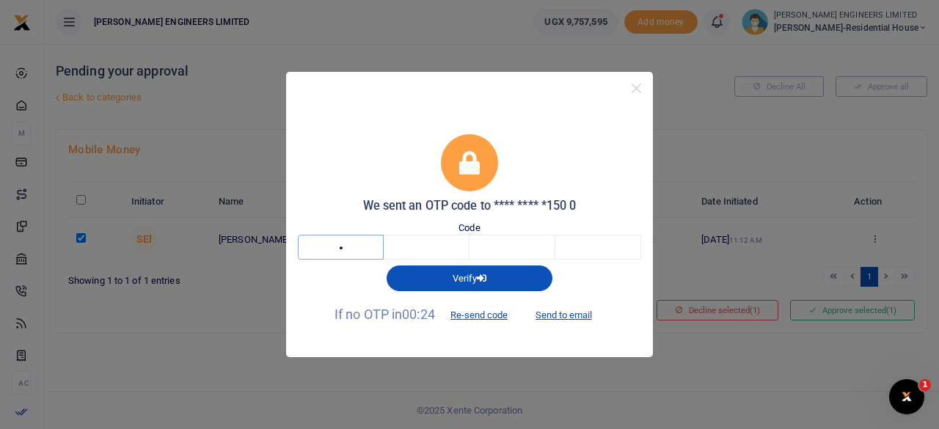
type input "1"
type input "5"
type input "0"
type input "3"
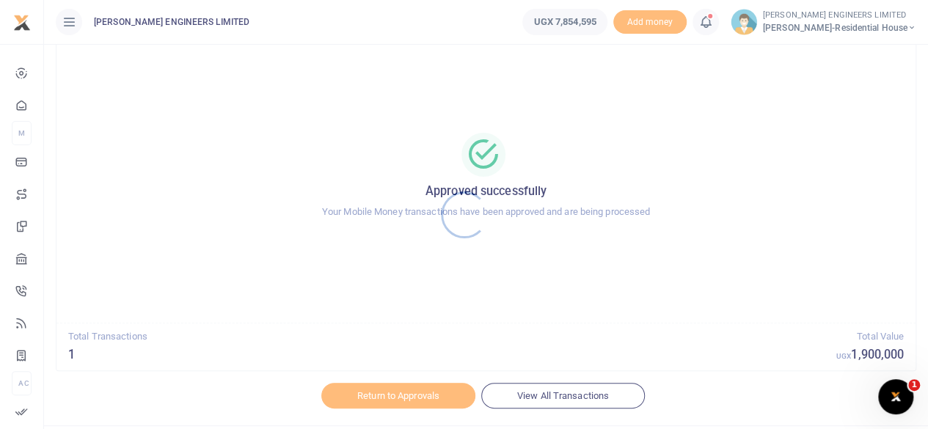
scroll to position [75, 0]
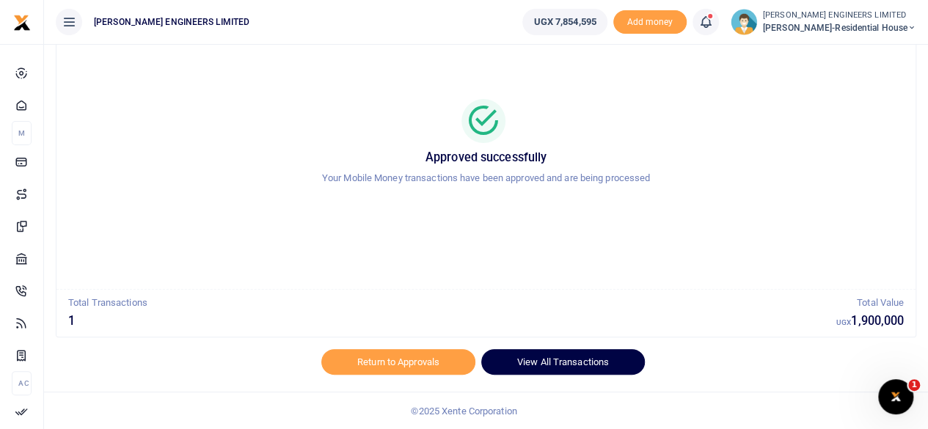
click at [571, 364] on link "View All Transactions" at bounding box center [563, 361] width 164 height 25
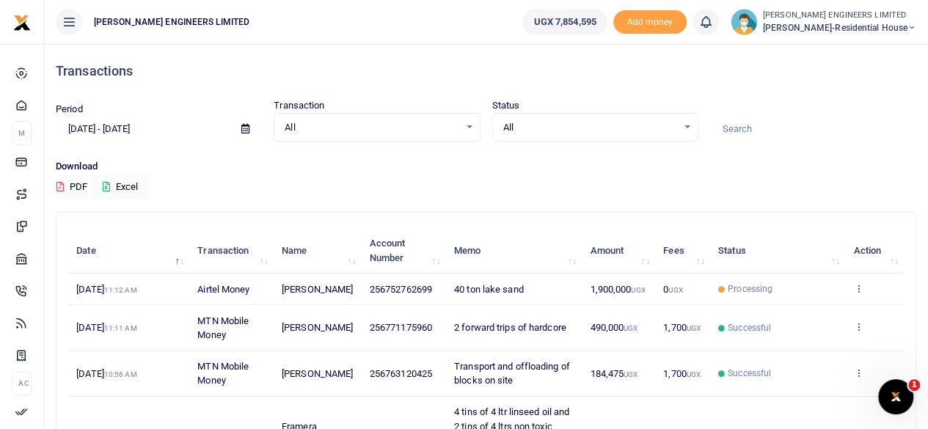
click at [911, 28] on icon at bounding box center [911, 28] width 9 height 10
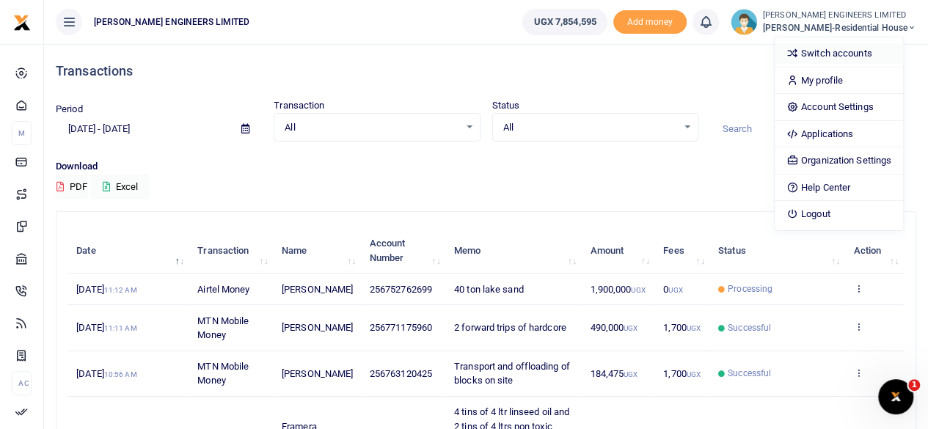
click at [846, 49] on link "Switch accounts" at bounding box center [838, 53] width 128 height 21
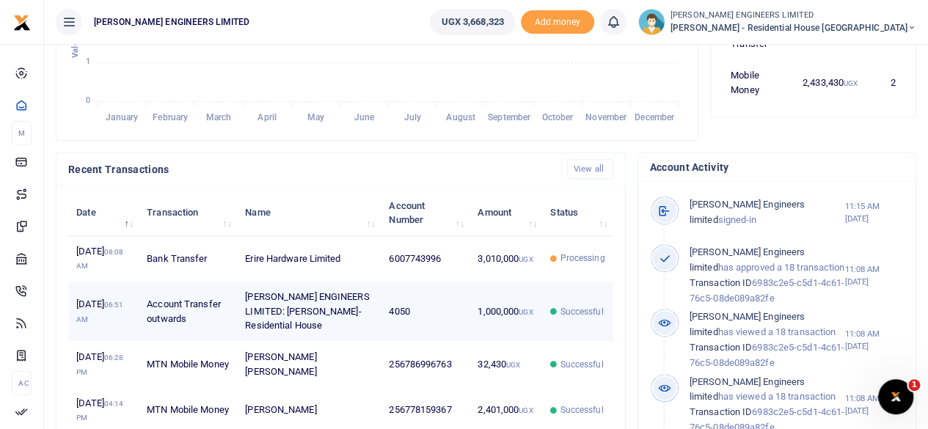
scroll to position [391, 0]
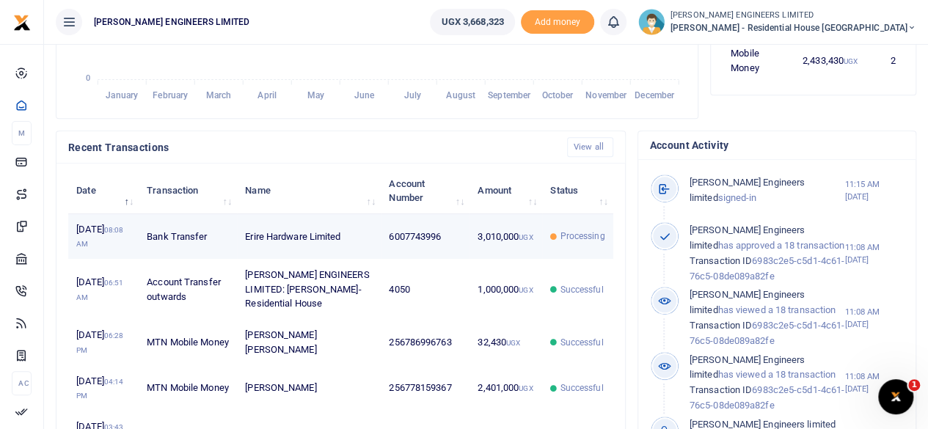
click at [321, 260] on td "Erire Hardware Limited" at bounding box center [309, 236] width 144 height 45
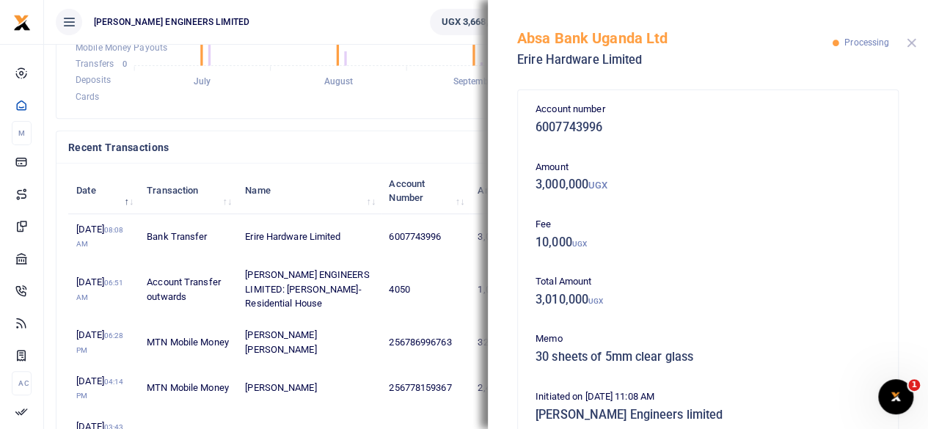
click at [915, 42] on button "Close" at bounding box center [911, 43] width 10 height 10
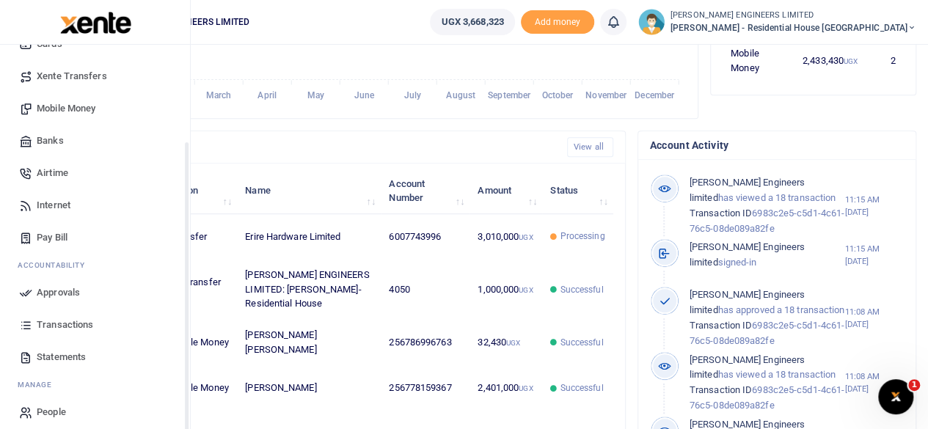
scroll to position [126, 0]
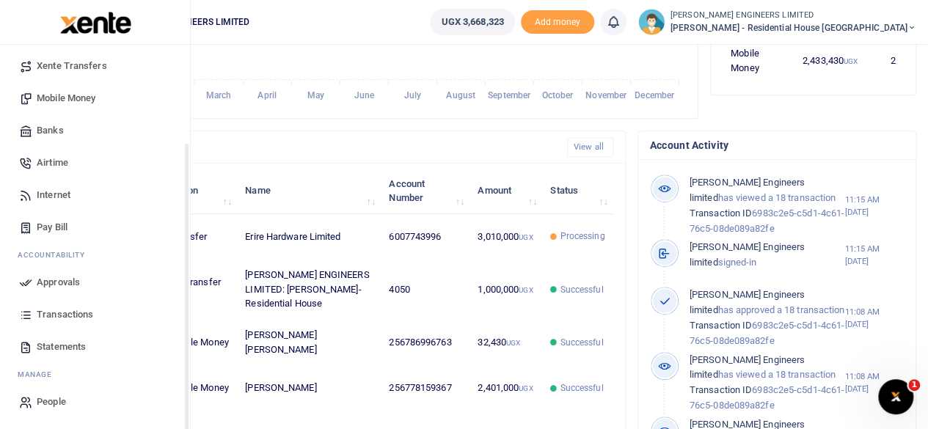
click at [62, 313] on span "Transactions" at bounding box center [65, 314] width 56 height 15
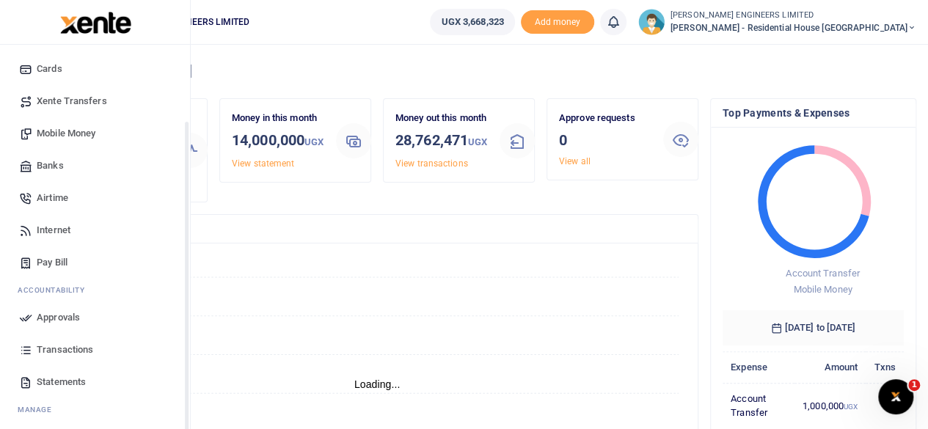
scroll to position [98, 0]
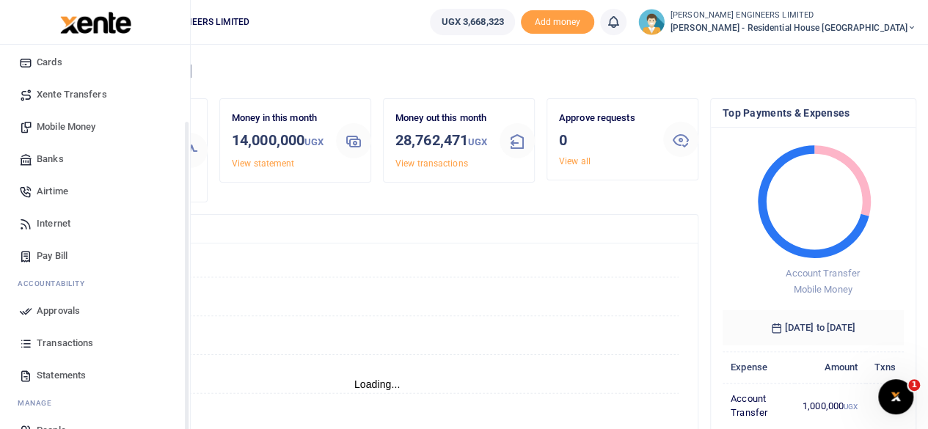
click at [73, 340] on span "Transactions" at bounding box center [65, 343] width 56 height 15
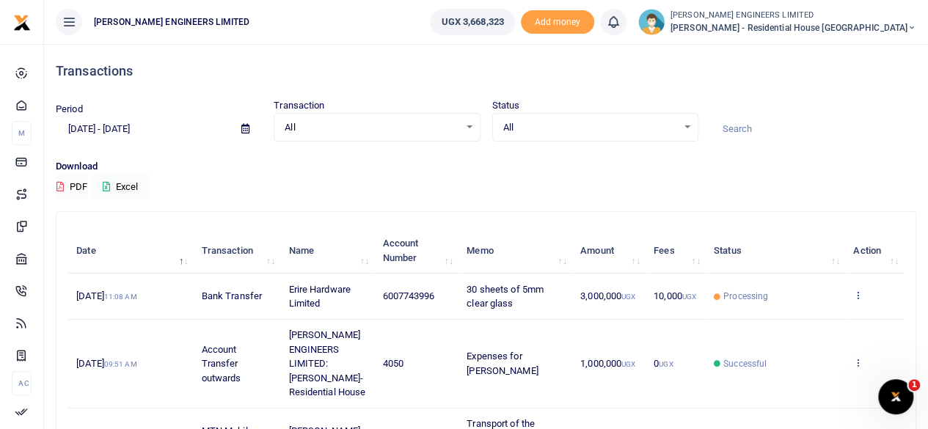
click at [859, 292] on icon at bounding box center [858, 295] width 10 height 10
click at [810, 316] on link "View details" at bounding box center [805, 320] width 116 height 21
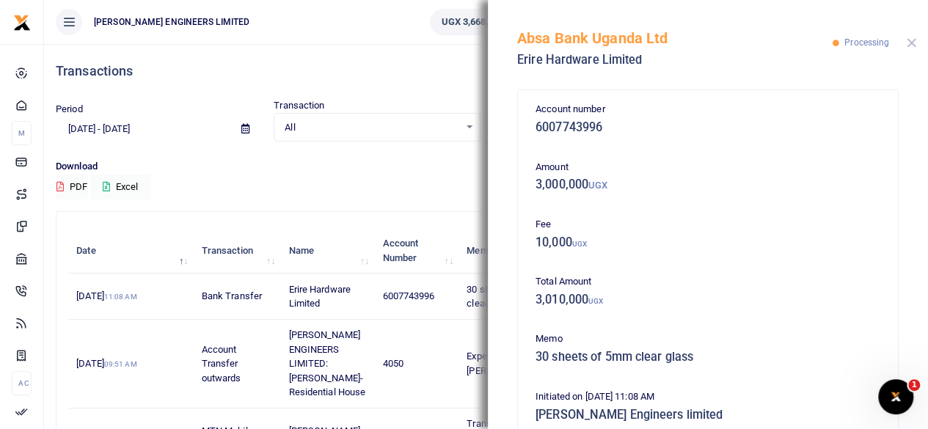
click at [912, 40] on button "Close" at bounding box center [911, 43] width 10 height 10
